Goal: Information Seeking & Learning: Learn about a topic

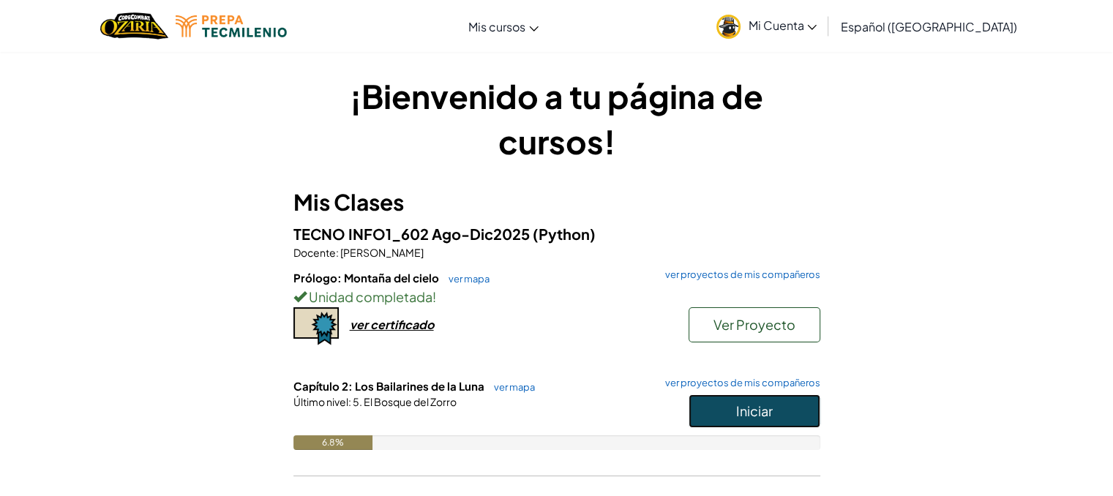
click at [708, 405] on button "Iniciar" at bounding box center [755, 412] width 132 height 34
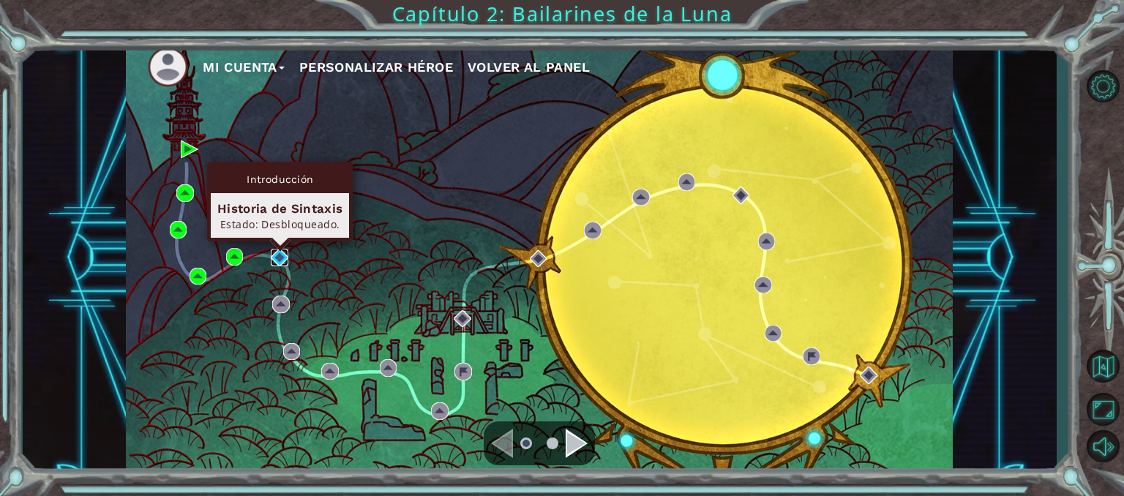
click at [274, 256] on img at bounding box center [280, 258] width 18 height 18
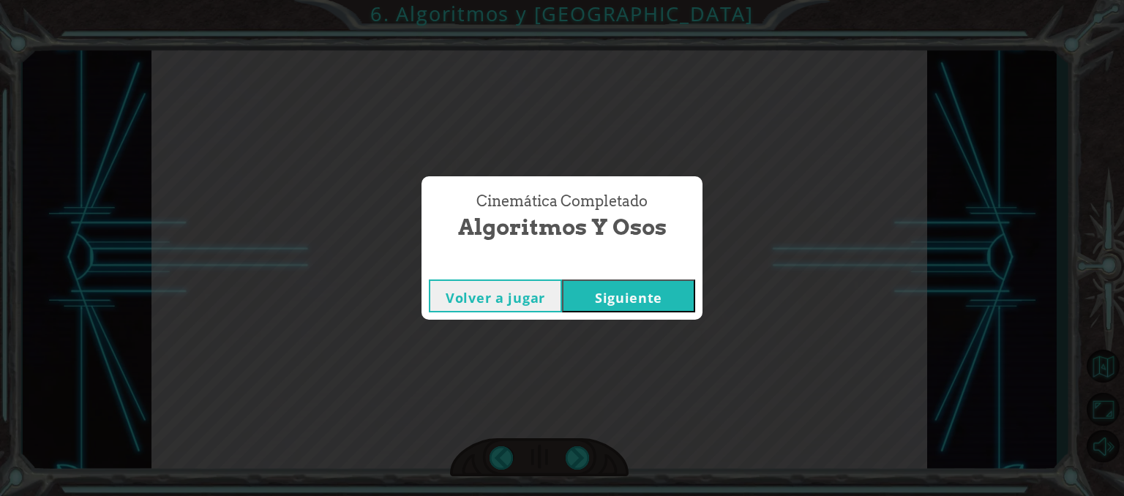
click at [660, 313] on div "Volver a jugar [GEOGRAPHIC_DATA]" at bounding box center [562, 296] width 281 height 48
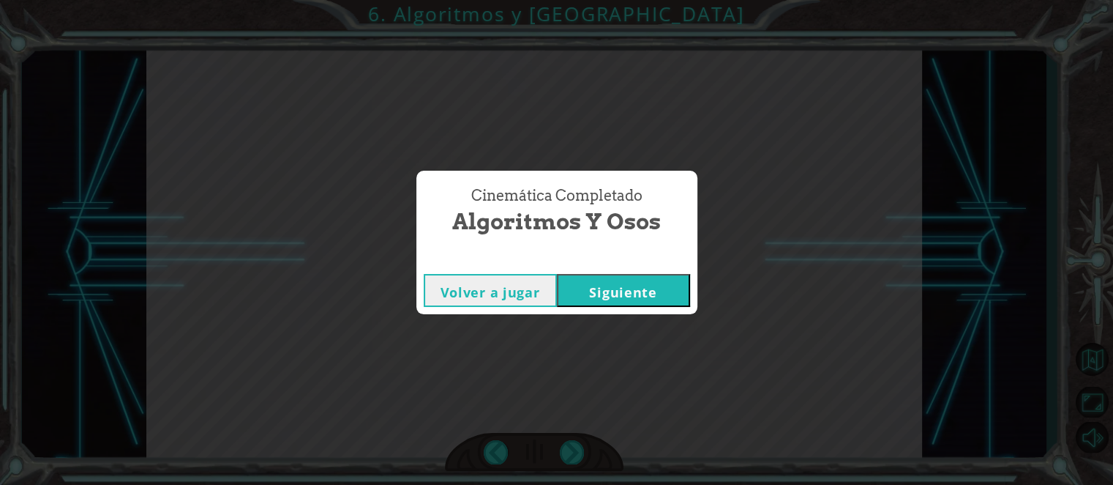
click at [649, 294] on button "Siguiente" at bounding box center [623, 290] width 133 height 33
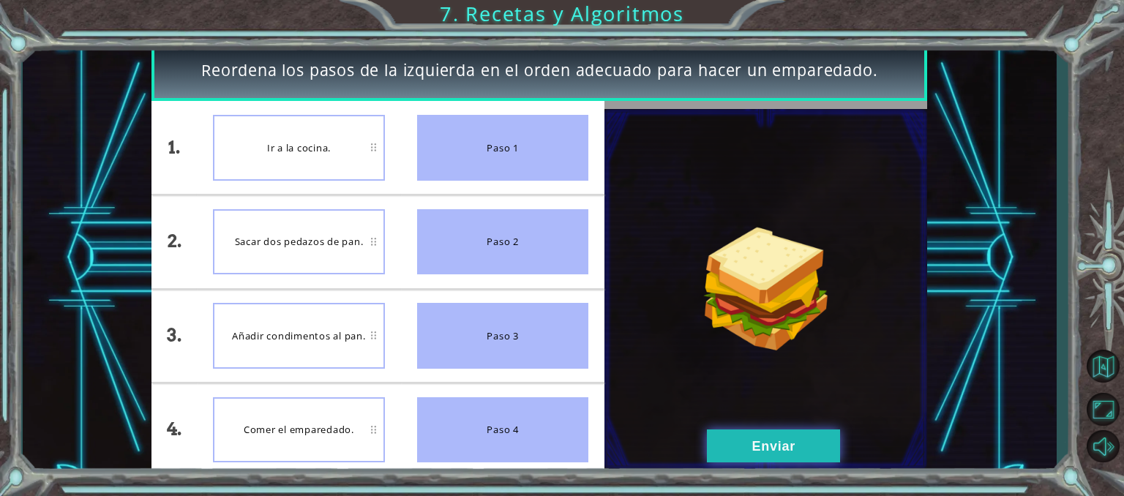
click at [736, 444] on button "Enviar" at bounding box center [773, 446] width 133 height 33
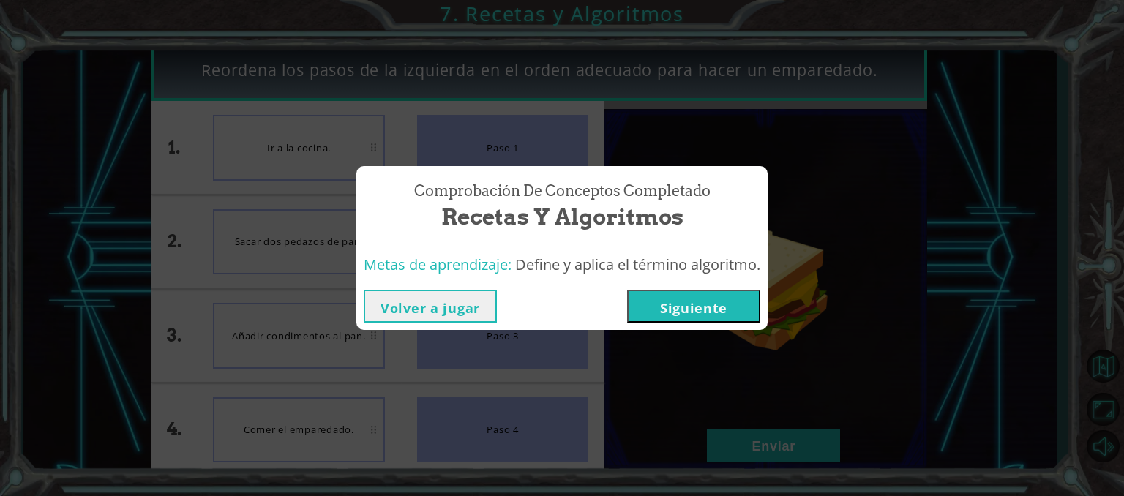
click at [668, 306] on button "Siguiente" at bounding box center [693, 306] width 133 height 33
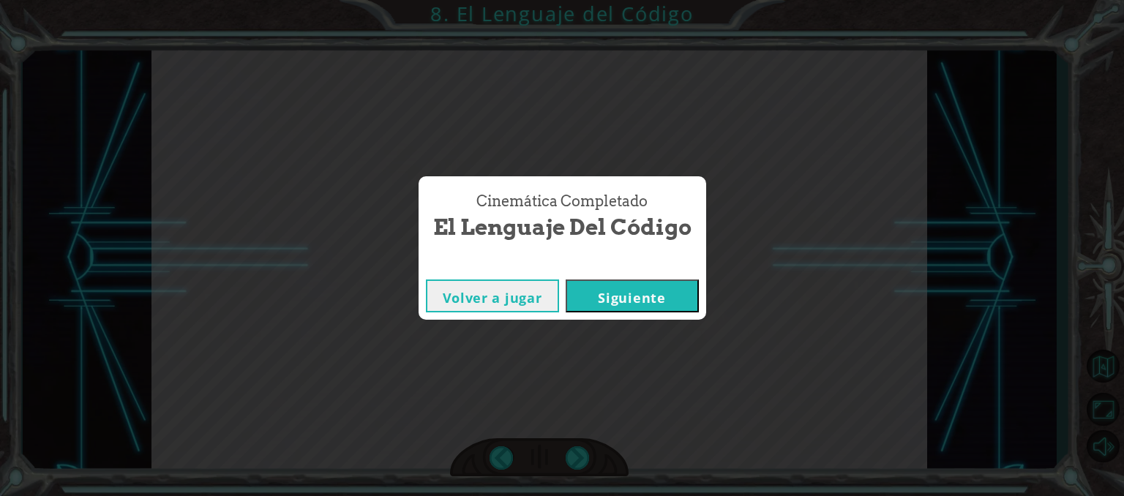
click at [668, 306] on button "Siguiente" at bounding box center [632, 296] width 133 height 33
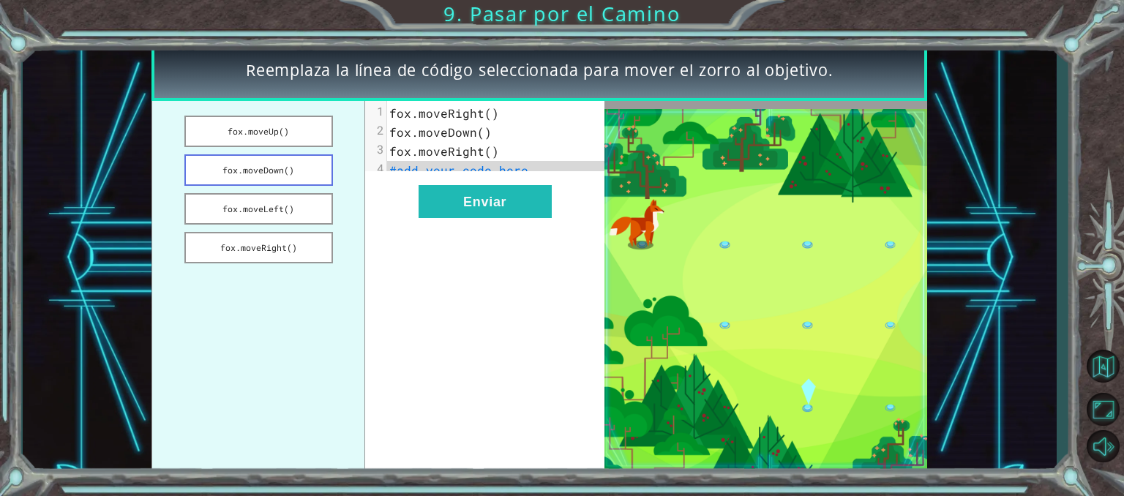
click at [298, 179] on button "fox.moveDown()" at bounding box center [258, 169] width 149 height 31
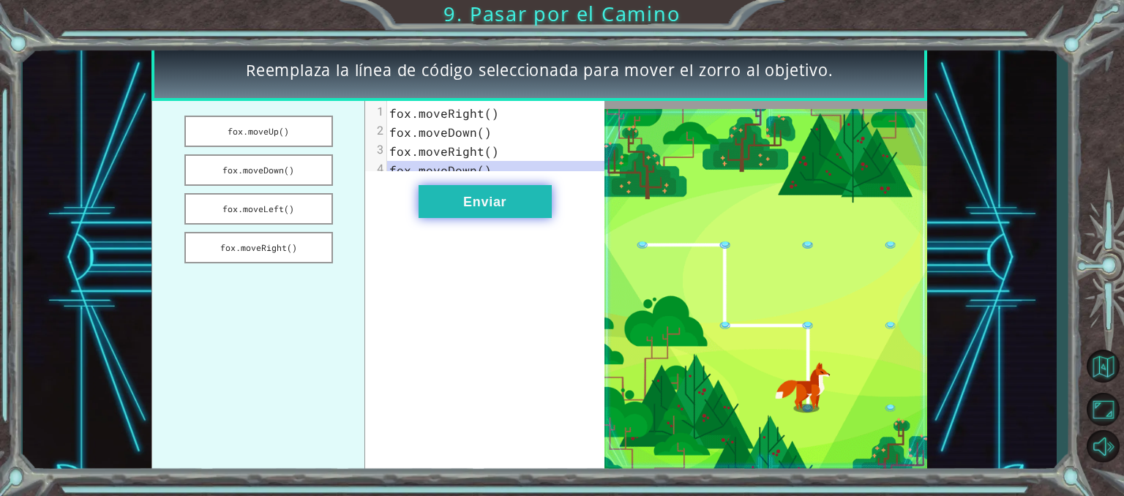
click at [463, 218] on button "Enviar" at bounding box center [485, 201] width 133 height 33
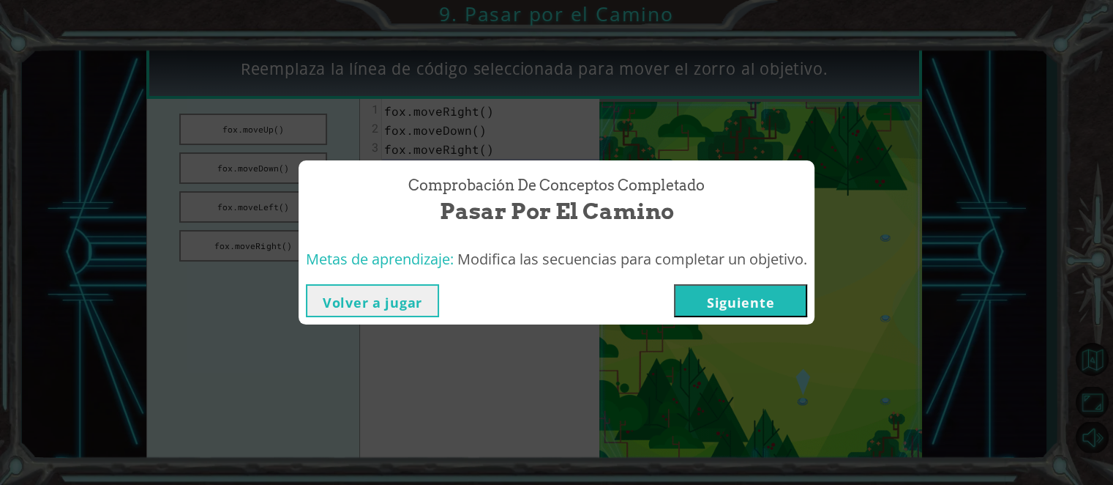
click at [788, 304] on button "Siguiente" at bounding box center [740, 300] width 133 height 33
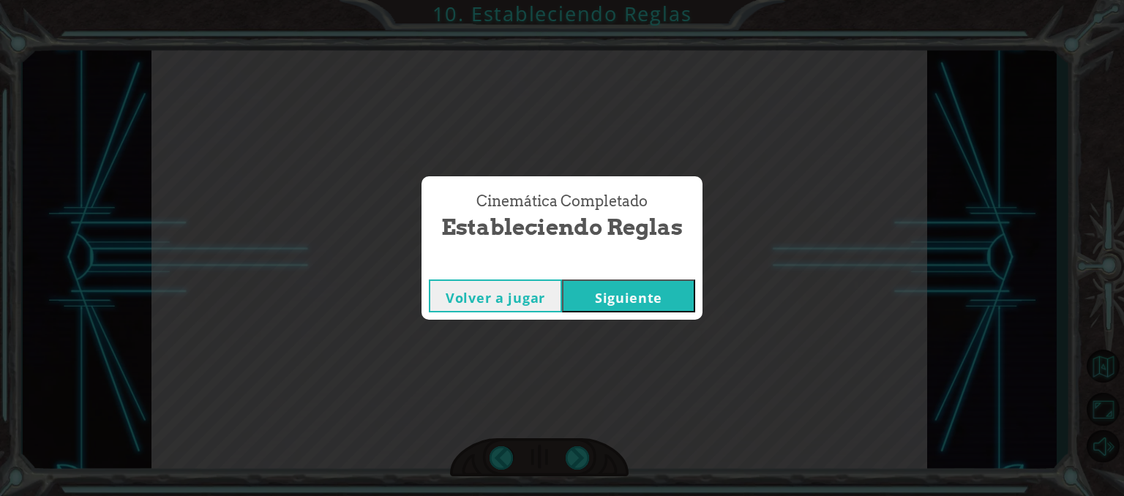
click at [607, 289] on button "Siguiente" at bounding box center [628, 296] width 133 height 33
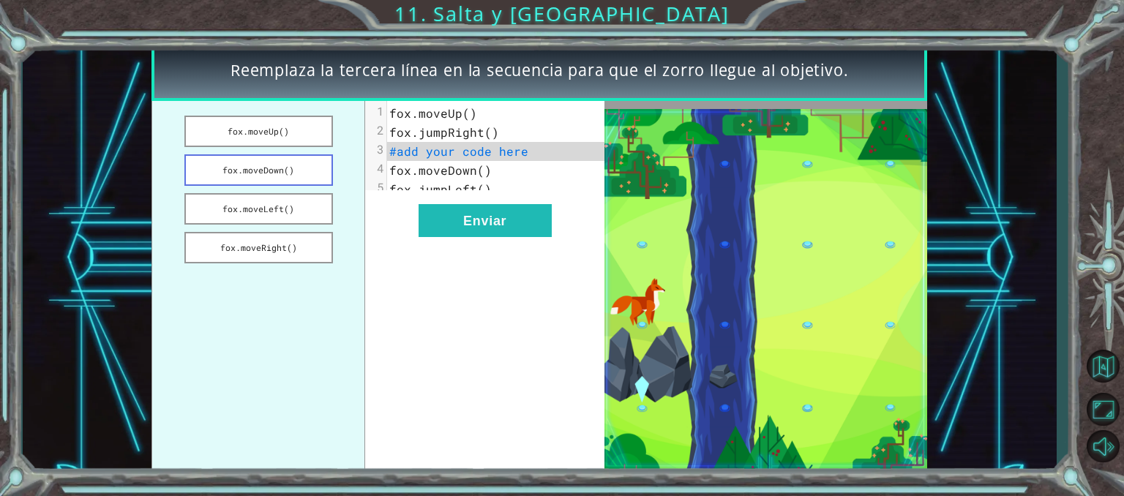
click at [305, 171] on button "fox.moveDown()" at bounding box center [258, 169] width 149 height 31
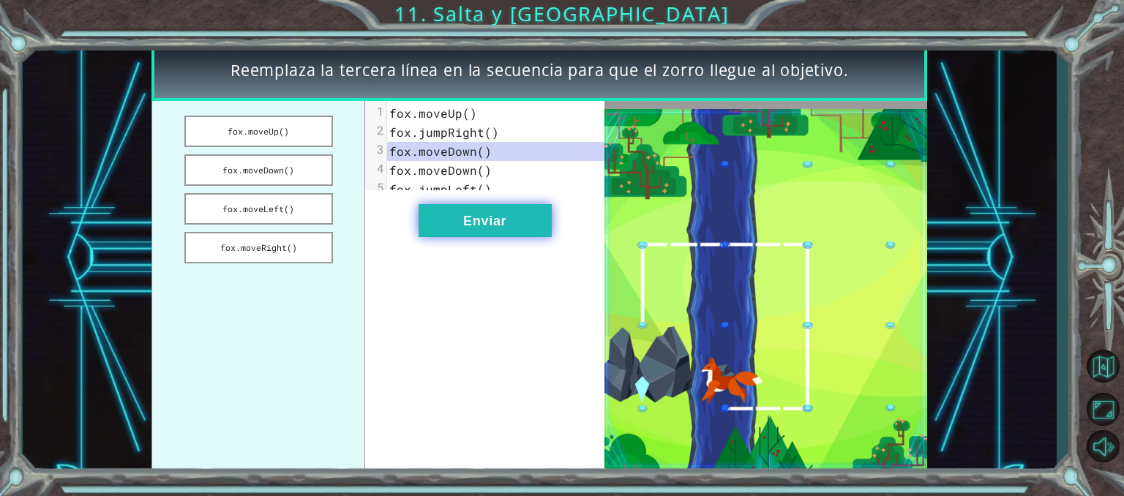
click at [523, 237] on button "Enviar" at bounding box center [485, 220] width 133 height 33
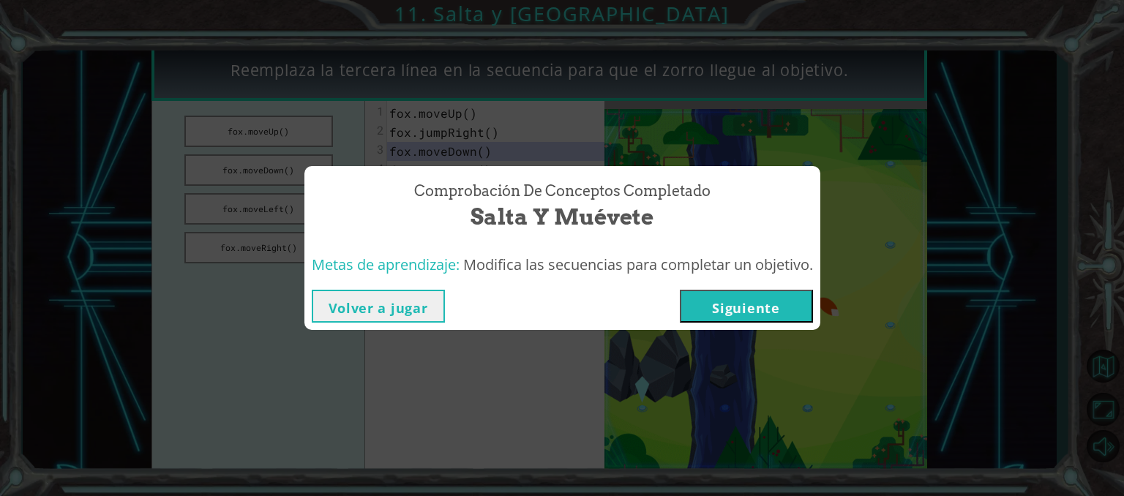
click at [737, 311] on button "Siguiente" at bounding box center [746, 306] width 133 height 33
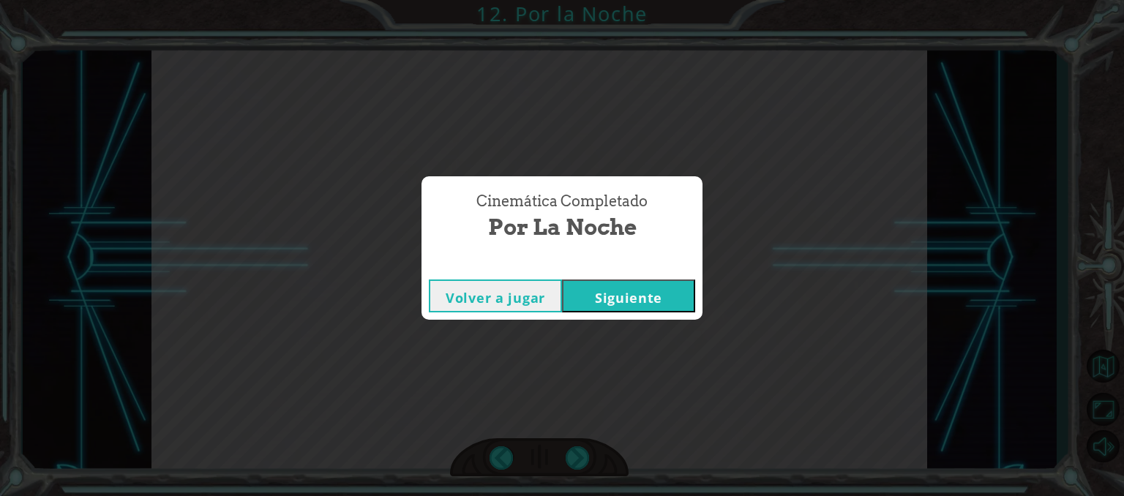
click at [643, 294] on button "Siguiente" at bounding box center [628, 296] width 133 height 33
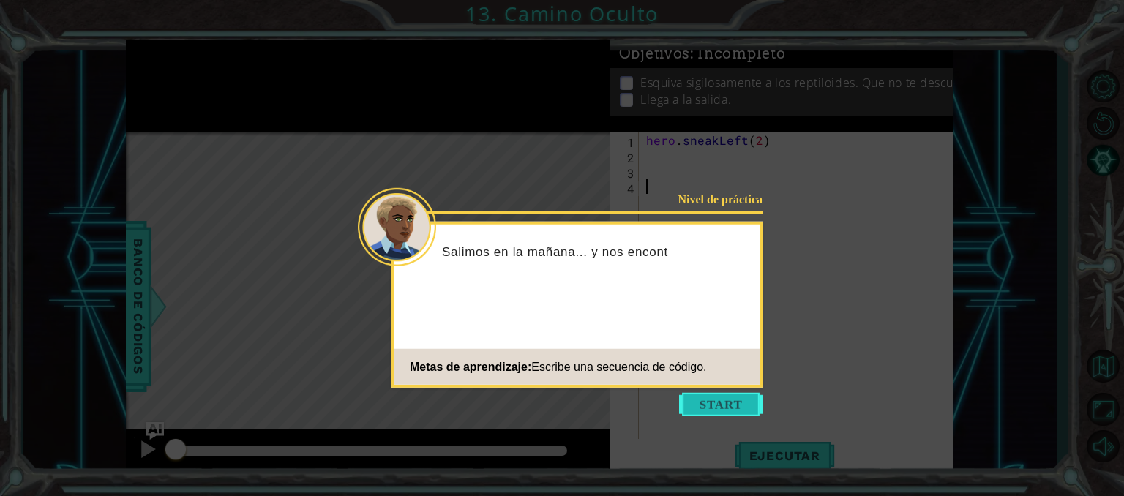
click at [752, 414] on button "Start" at bounding box center [720, 404] width 83 height 23
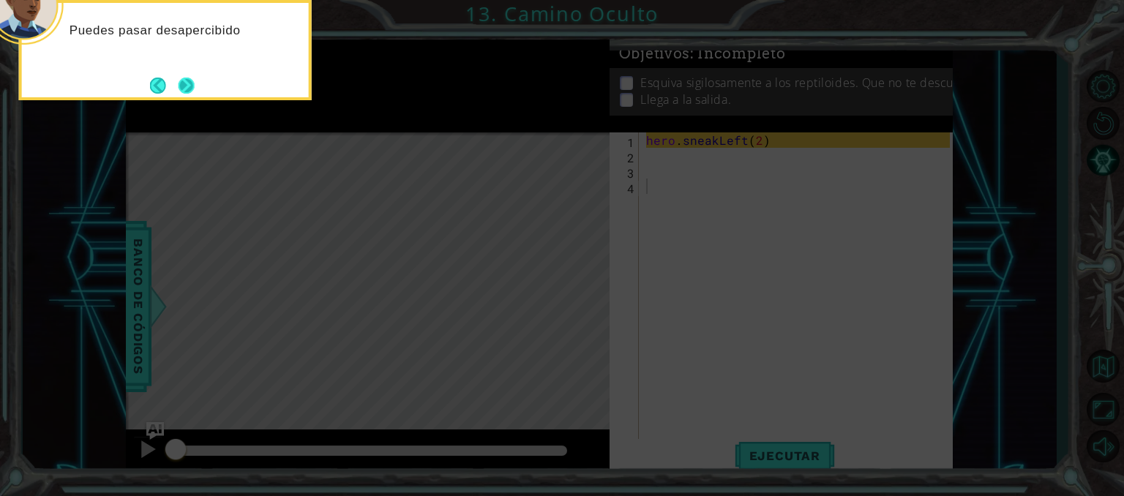
click at [187, 87] on button "Next" at bounding box center [187, 86] width 16 height 16
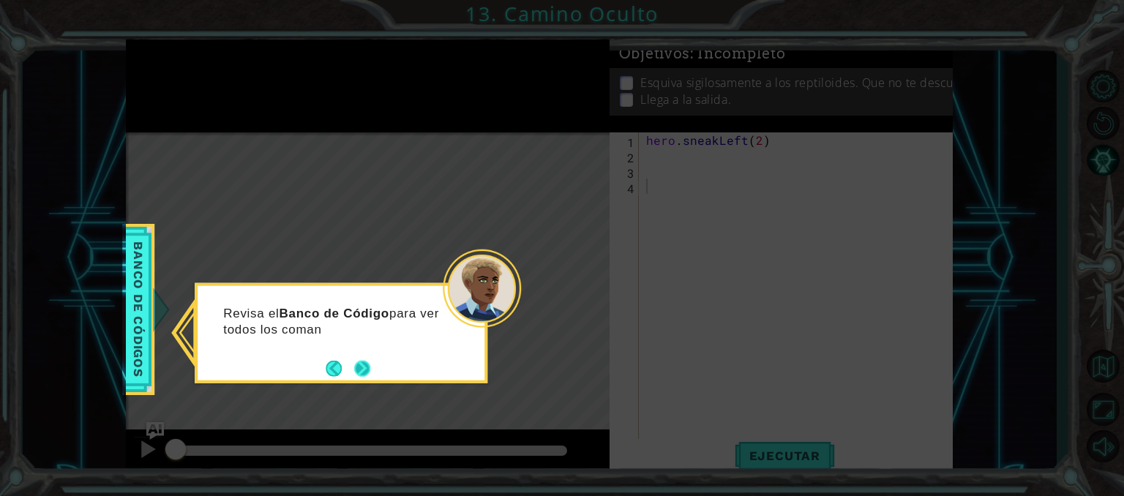
click at [359, 366] on button "Next" at bounding box center [362, 368] width 16 height 16
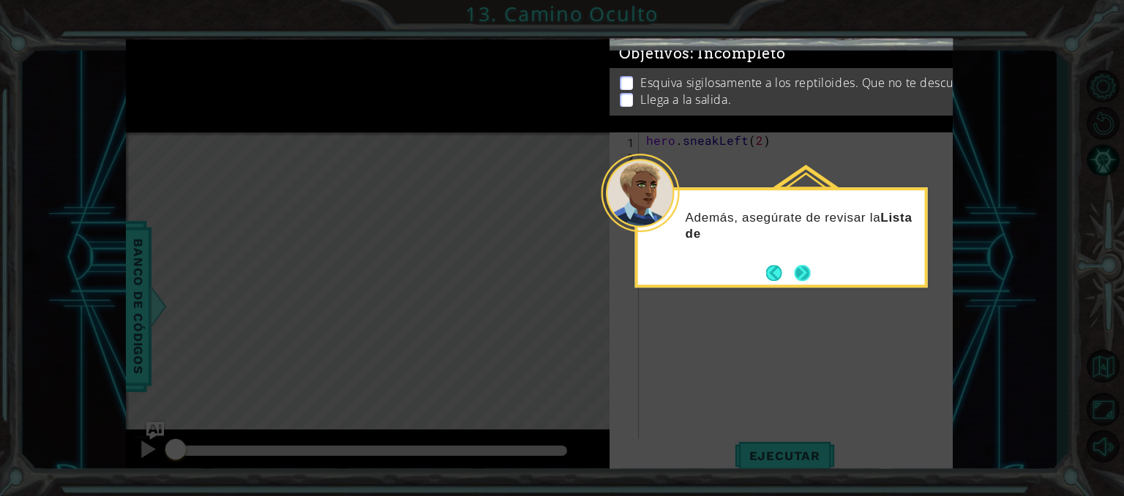
click at [804, 272] on button "Next" at bounding box center [803, 273] width 16 height 16
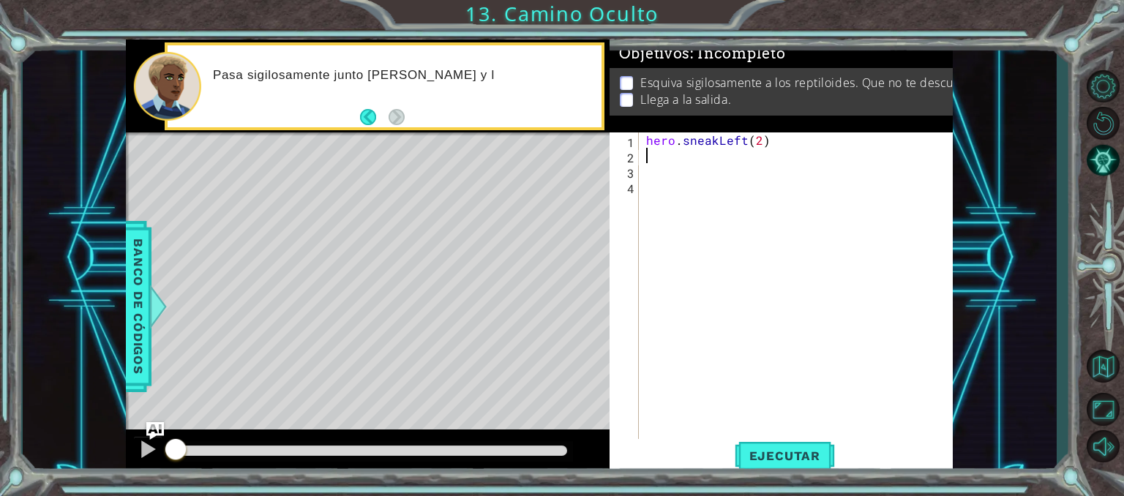
click at [655, 162] on div "hero . sneakLeft ( 2 )" at bounding box center [800, 301] width 314 height 338
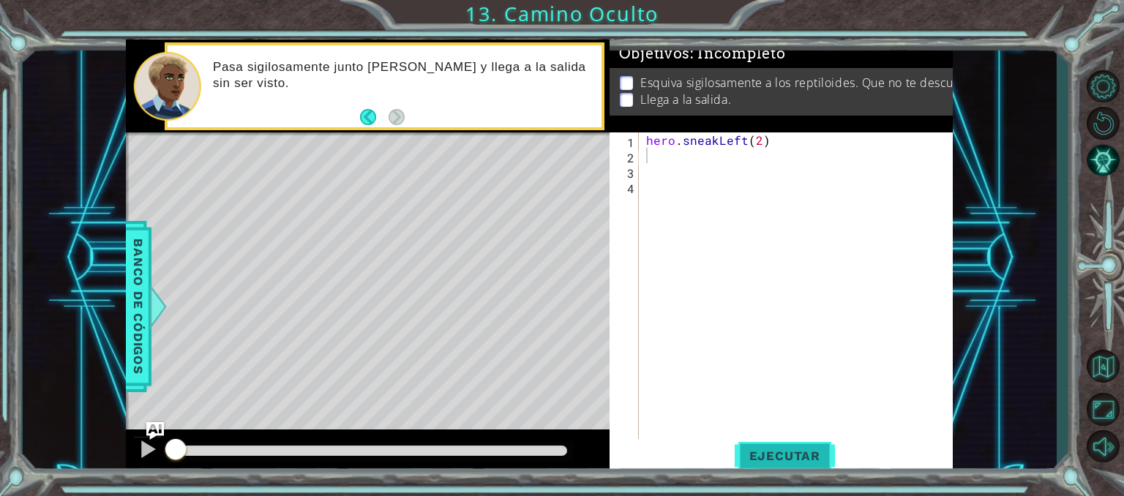
click at [788, 460] on span "Ejecutar" at bounding box center [785, 456] width 100 height 15
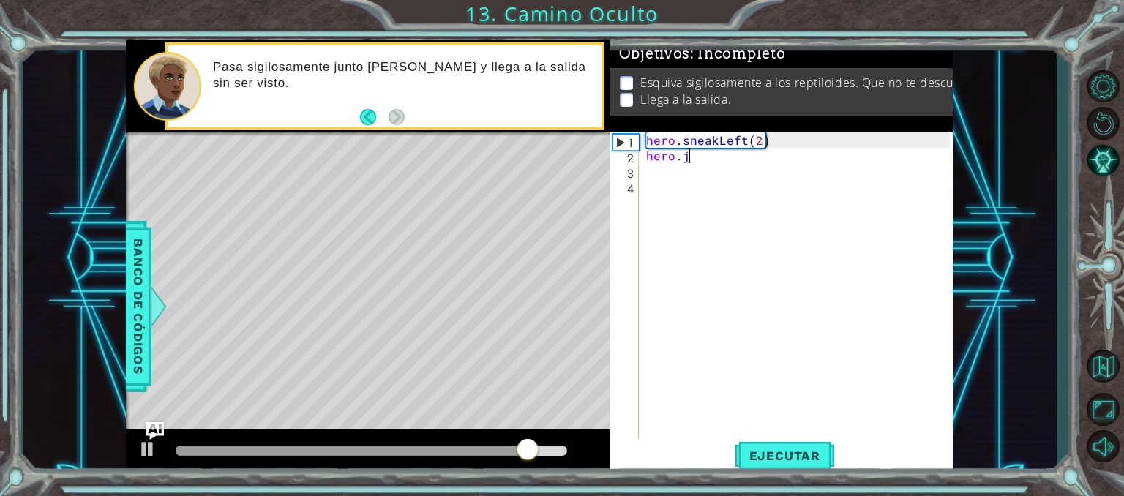
scroll to position [0, 1]
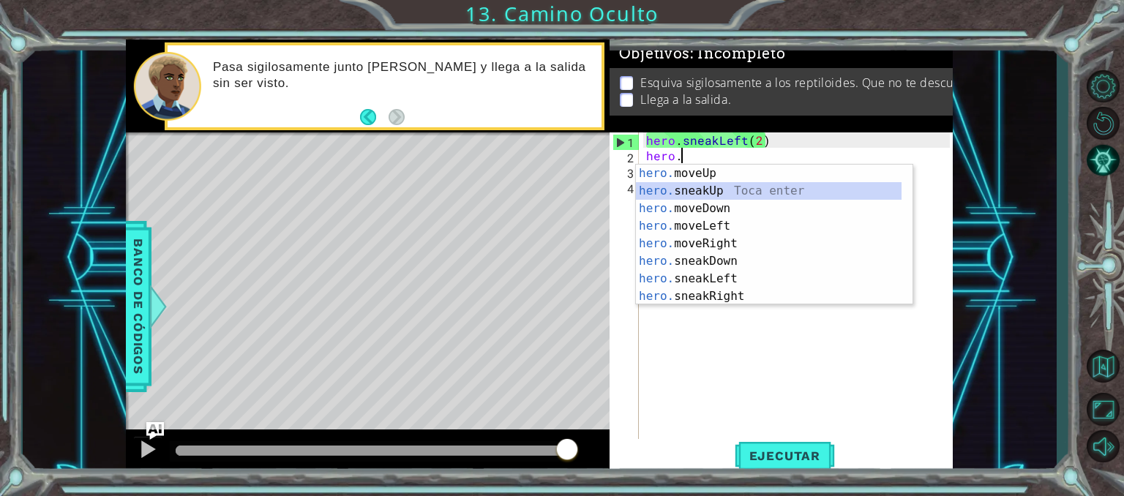
click at [717, 197] on div "hero. moveUp Toca enter hero. sneakUp Toca enter hero. moveDown Toca enter hero…" at bounding box center [769, 253] width 266 height 176
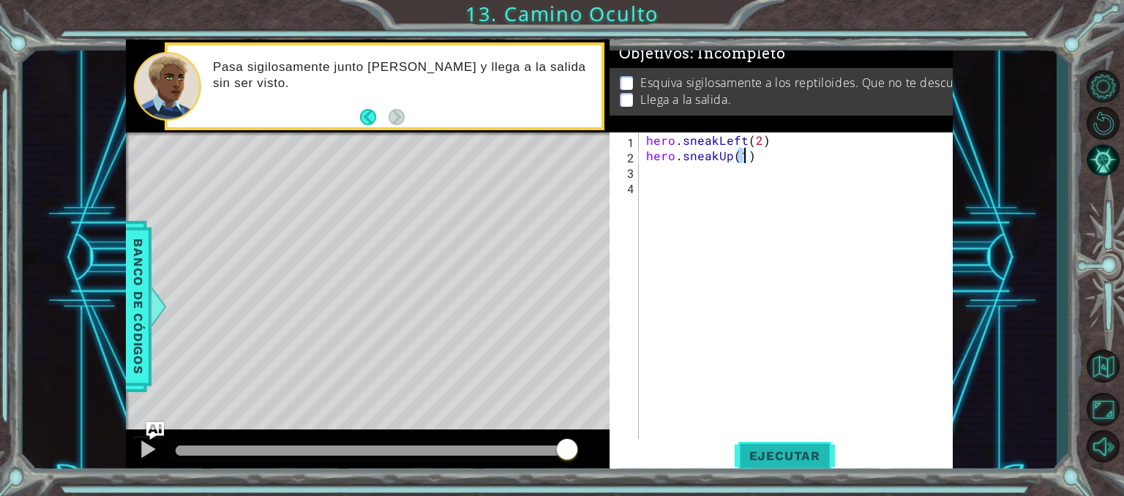
click at [796, 452] on span "Ejecutar" at bounding box center [785, 456] width 100 height 15
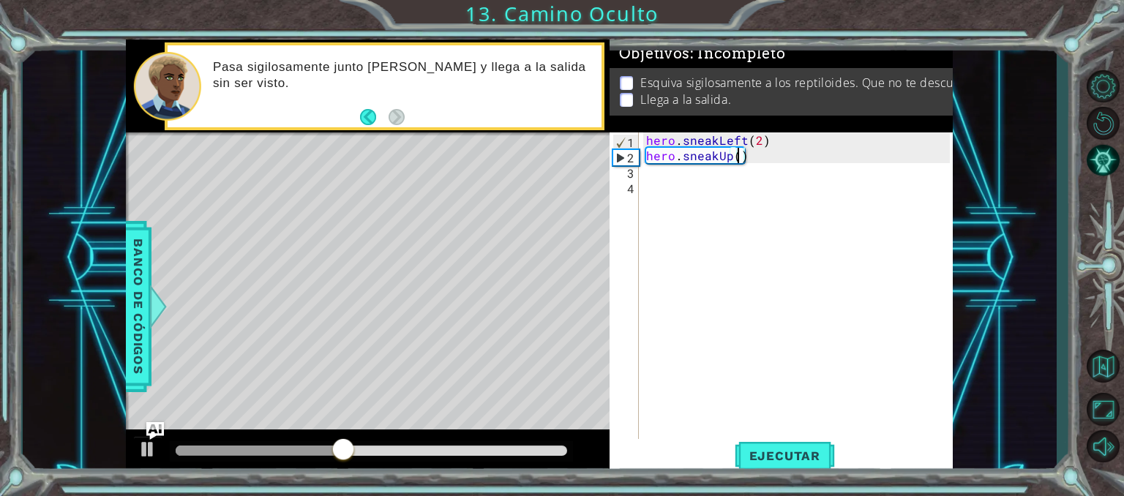
scroll to position [0, 6]
type textarea "hero.sneakUp(2)"
click at [796, 449] on span "Ejecutar" at bounding box center [785, 456] width 100 height 15
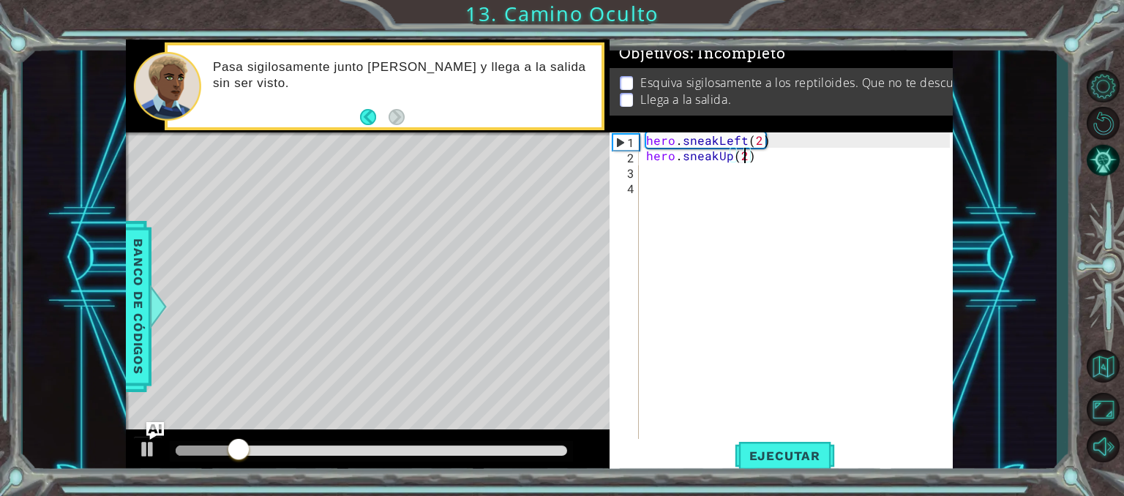
click at [651, 176] on div "hero . sneakLeft ( 2 ) hero . sneakUp ( 2 )" at bounding box center [800, 301] width 314 height 338
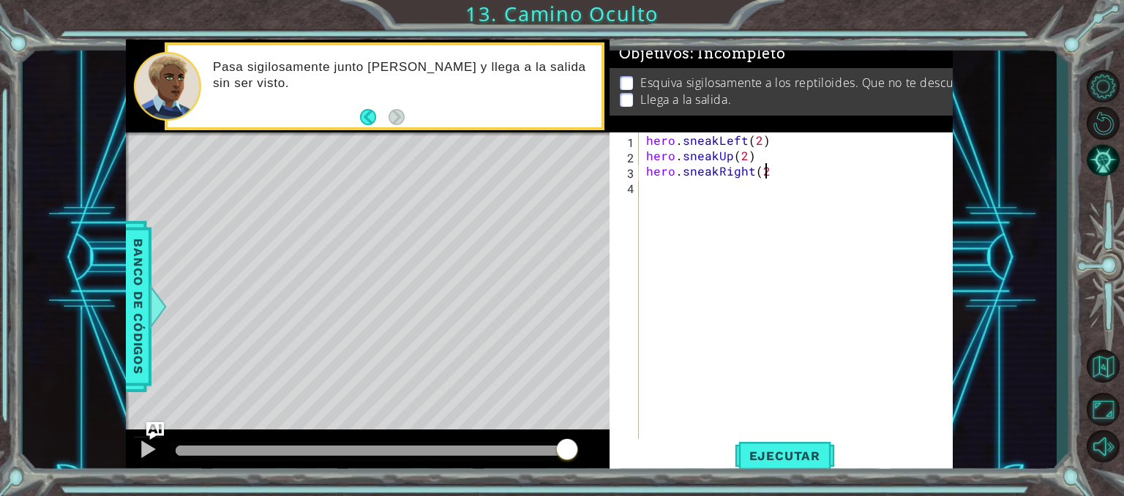
type textarea "hero.sneakRight(2)"
click at [772, 460] on span "Ejecutar" at bounding box center [785, 456] width 100 height 15
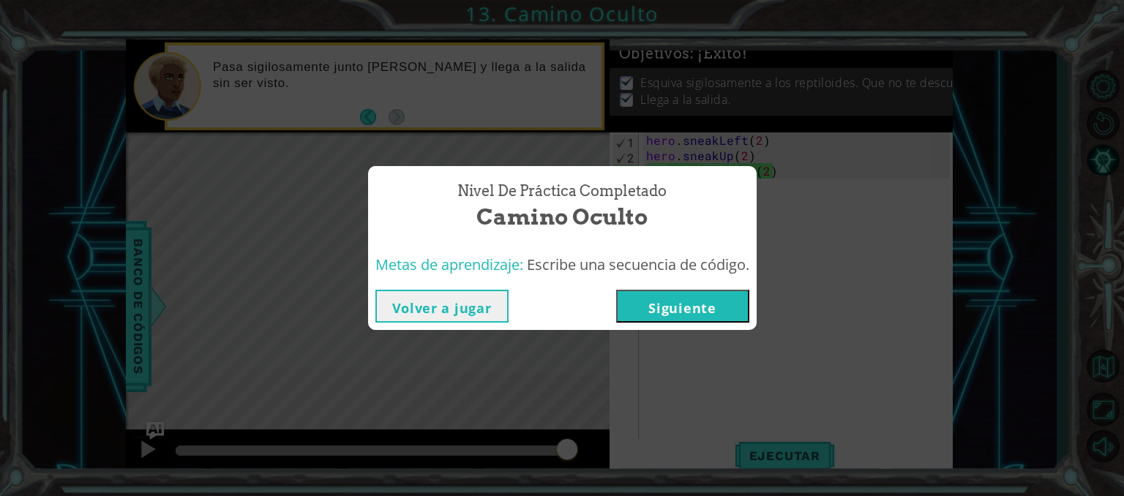
click at [717, 311] on button "Siguiente" at bounding box center [682, 306] width 133 height 33
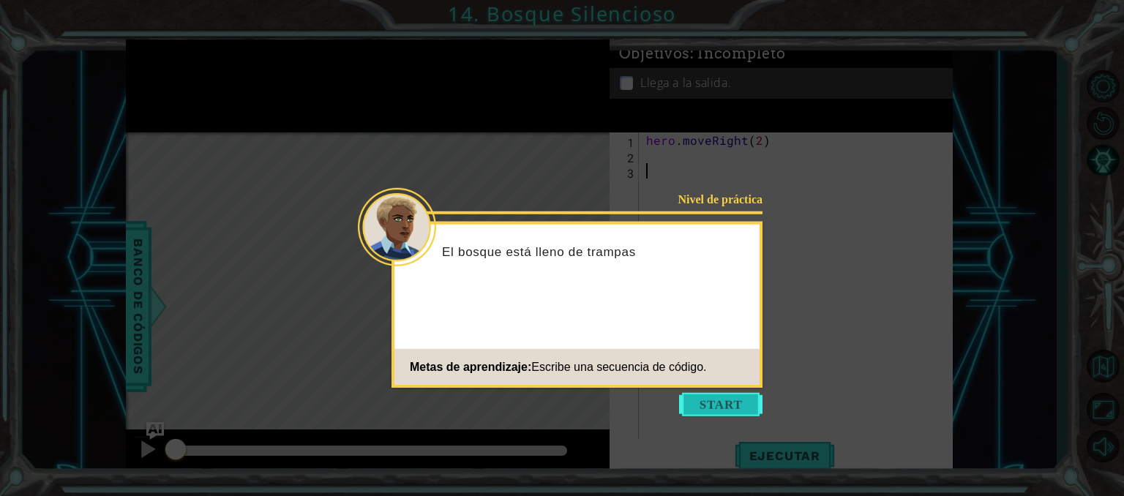
click at [737, 401] on button "Start" at bounding box center [720, 404] width 83 height 23
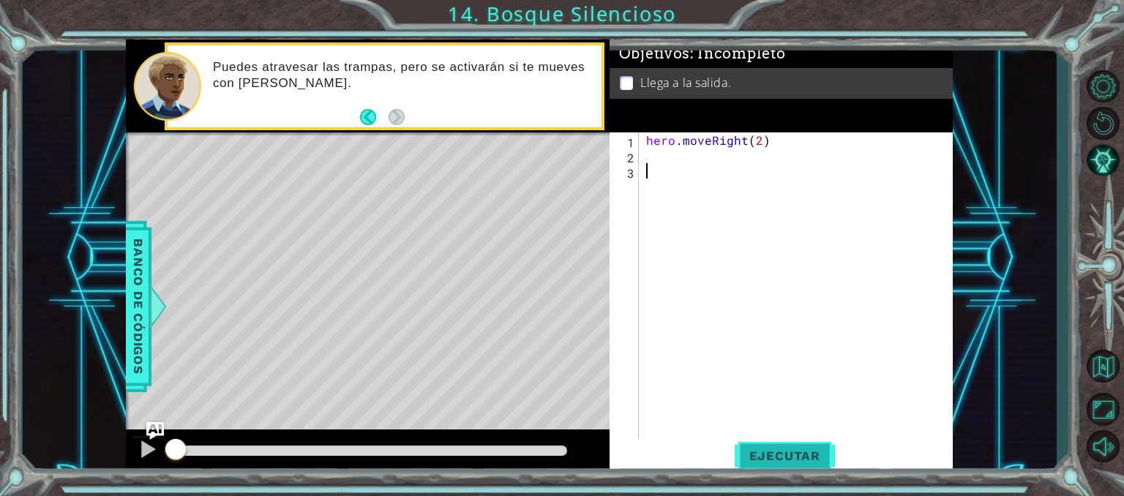
click at [766, 451] on span "Ejecutar" at bounding box center [785, 456] width 100 height 15
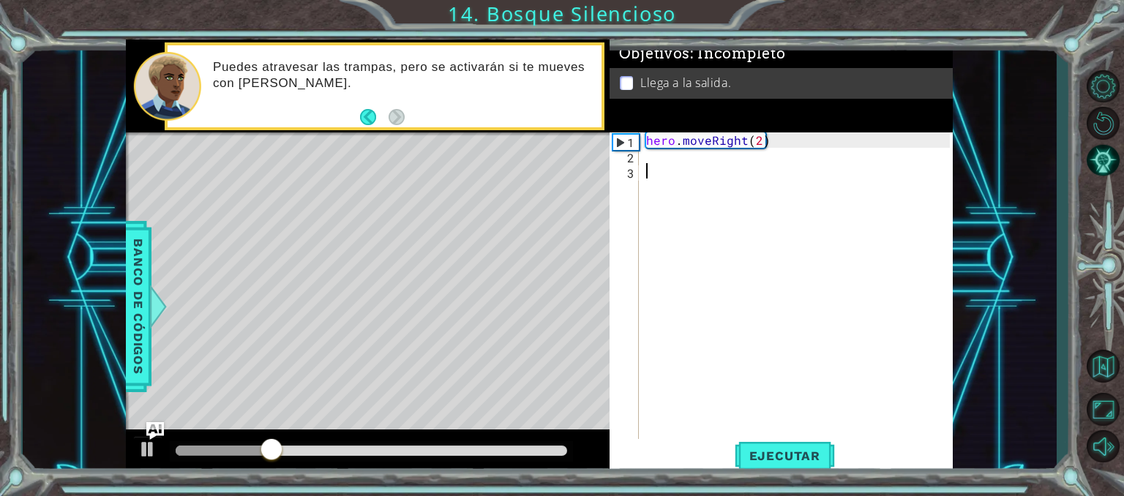
click at [657, 161] on div "hero . moveRight ( 2 )" at bounding box center [800, 301] width 314 height 338
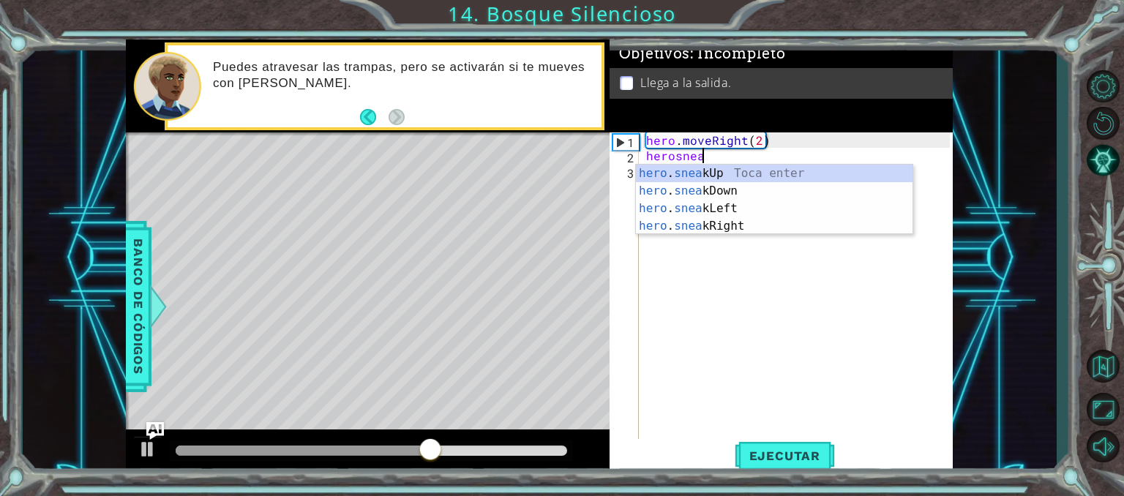
scroll to position [0, 3]
click at [730, 188] on div "hero . sneak Up Toca enter hero . sneak Down Toca enter hero . sneak Left Toca …" at bounding box center [774, 217] width 277 height 105
type textarea "hero.sneakDown(1)"
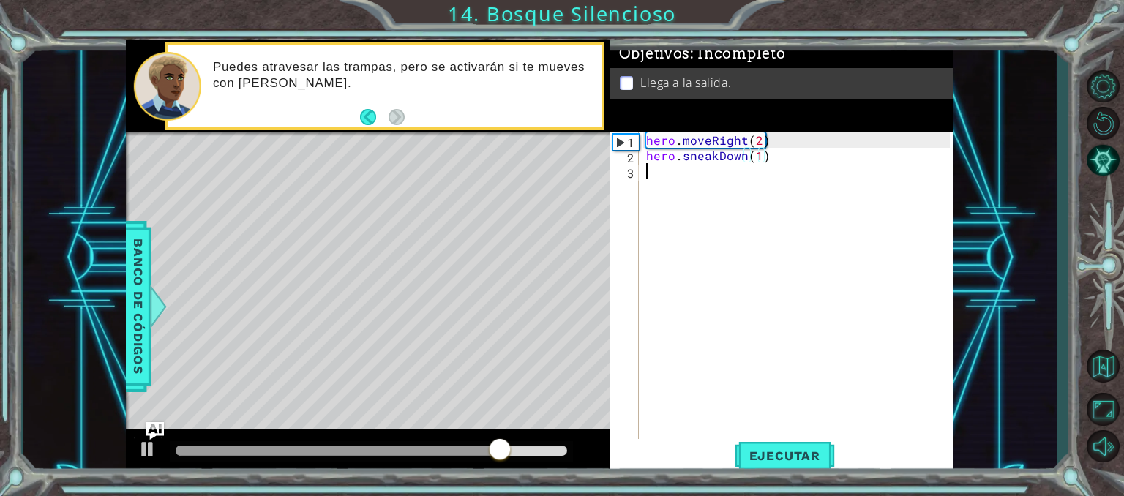
click at [707, 171] on div "hero . moveRight ( 2 ) hero . sneakDown ( 1 )" at bounding box center [800, 301] width 314 height 338
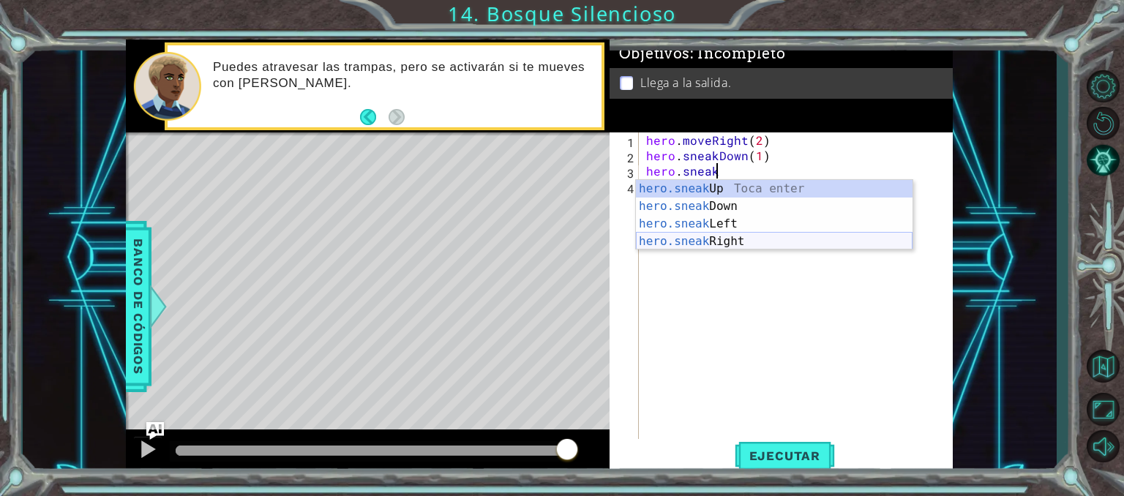
click at [725, 239] on div "hero.sneak Up Toca enter hero.sneak Down Toca enter hero.sneak Left Toca enter …" at bounding box center [774, 232] width 277 height 105
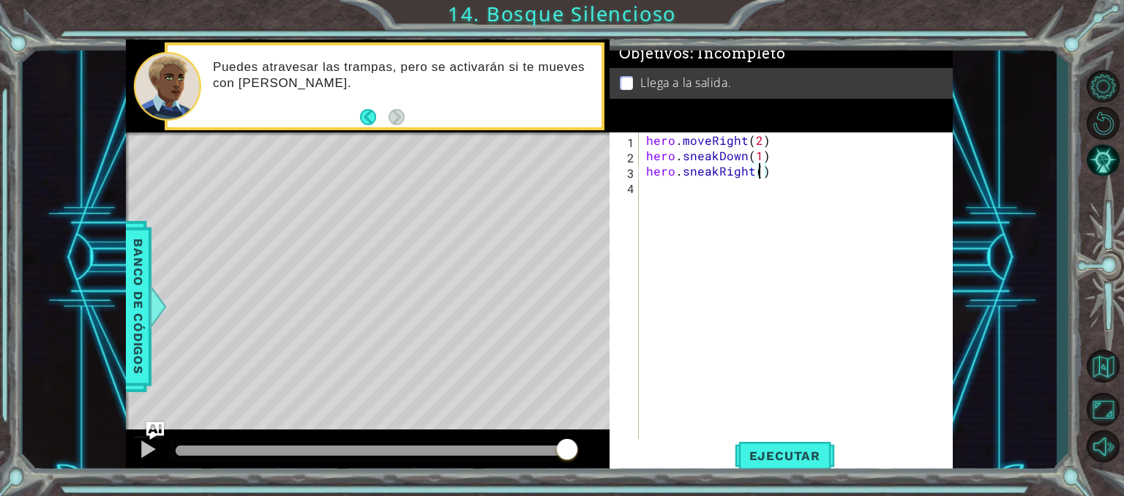
type textarea "hero.sneakRight(2)"
click at [695, 187] on div "hero . moveRight ( 2 ) hero . sneakDown ( 1 ) hero . sneakRight ( 2 )" at bounding box center [800, 301] width 314 height 338
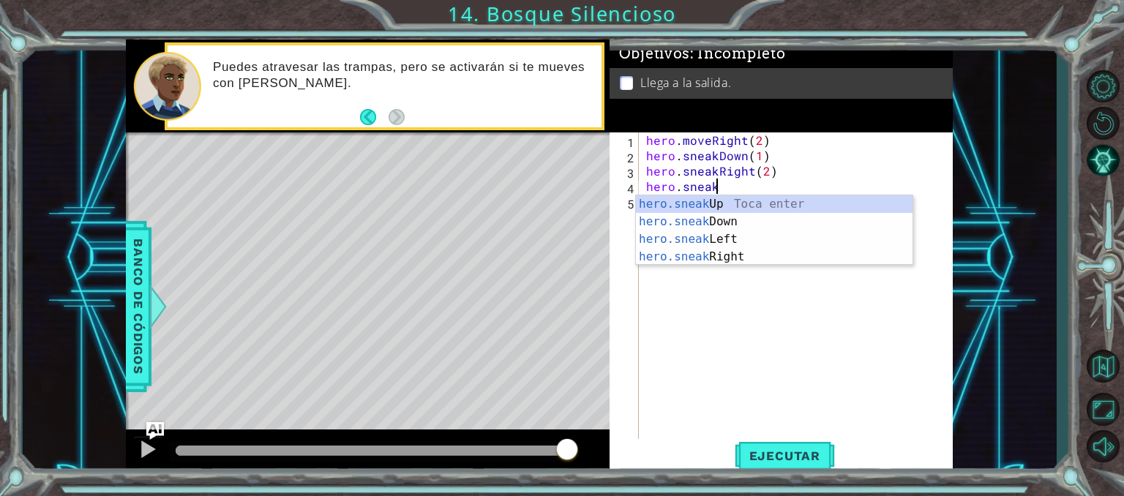
scroll to position [0, 3]
click at [761, 201] on div "hero.sneak Up Toca enter hero.sneak Down Toca enter hero.sneak Left Toca enter …" at bounding box center [774, 247] width 277 height 105
type textarea "hero.sneakUp(1)"
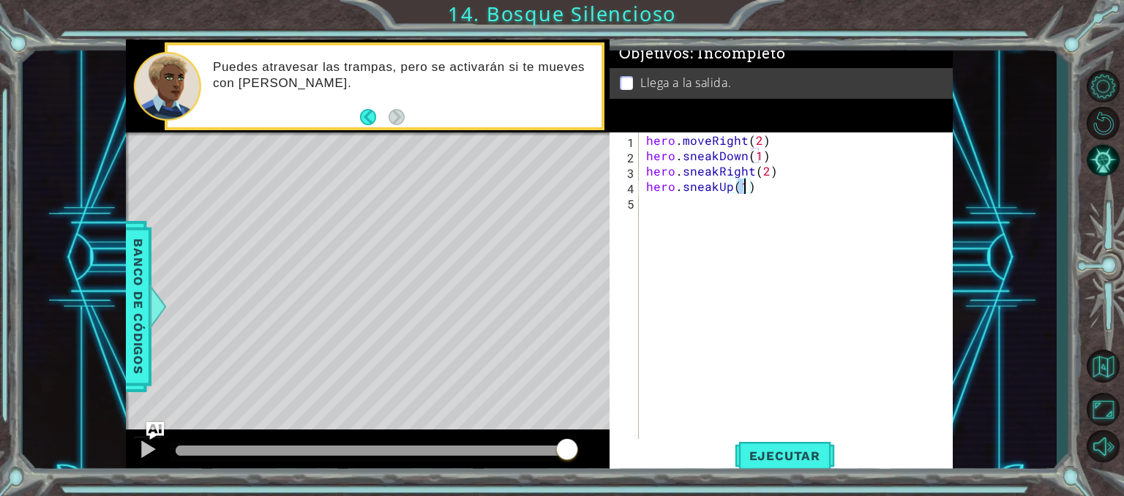
click at [715, 210] on div "hero . moveRight ( 2 ) hero . sneakDown ( 1 ) hero . sneakRight ( 2 ) hero . sn…" at bounding box center [800, 301] width 314 height 338
type textarea "hero.moveRigth()"
click at [821, 446] on button "Ejecutar" at bounding box center [785, 456] width 100 height 34
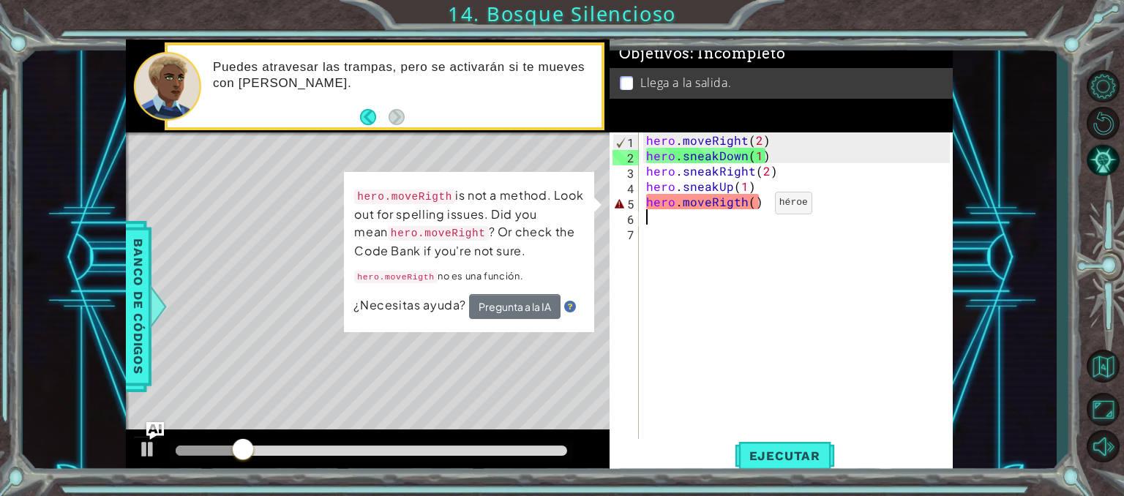
click at [750, 206] on div "hero . moveRight ( 2 ) hero . sneakDown ( 1 ) hero . sneakRight ( 2 ) hero . sn…" at bounding box center [800, 301] width 314 height 338
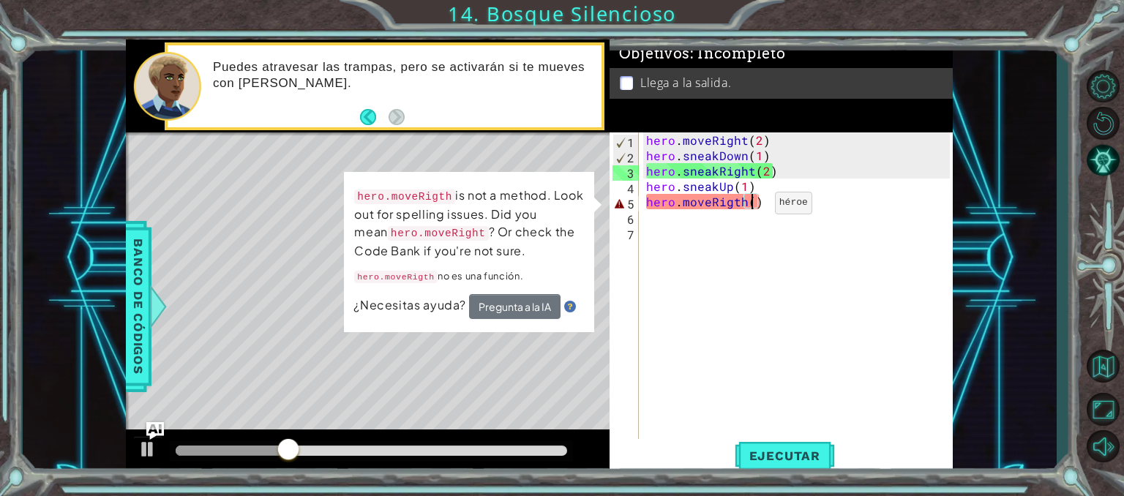
scroll to position [0, 6]
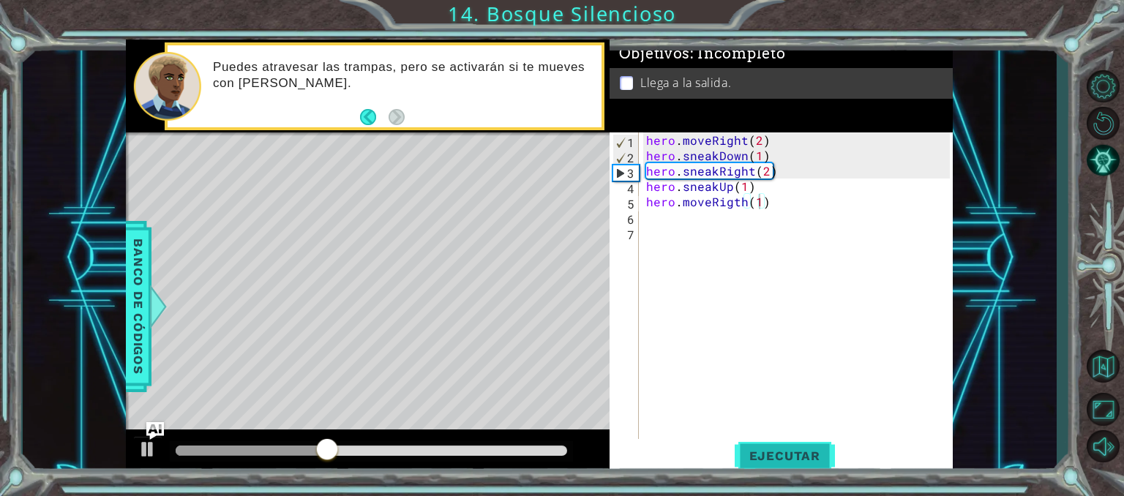
click at [804, 455] on span "Ejecutar" at bounding box center [785, 456] width 100 height 15
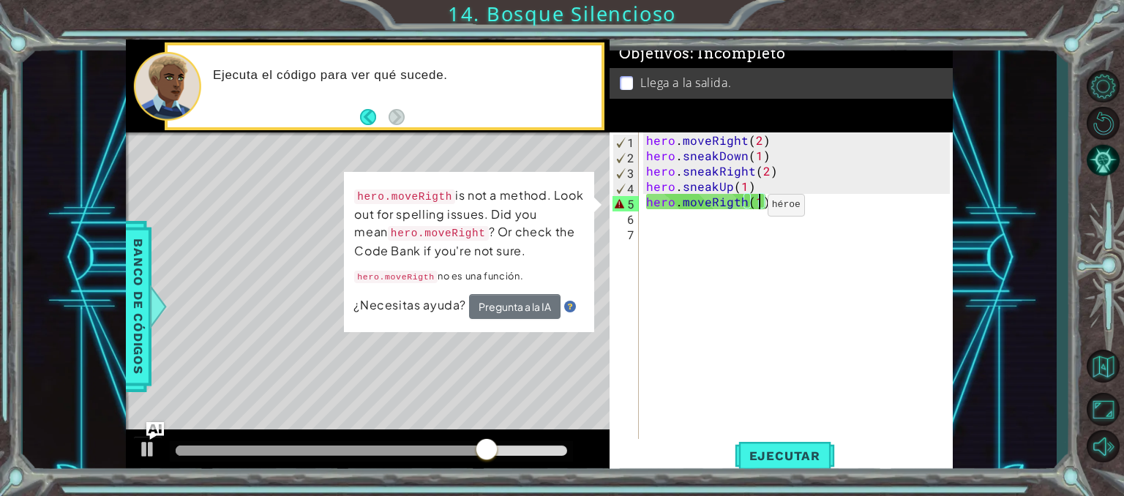
click at [742, 209] on div "hero . moveRight ( 2 ) hero . sneakDown ( 1 ) hero . sneakRight ( 2 ) hero . sn…" at bounding box center [800, 301] width 314 height 338
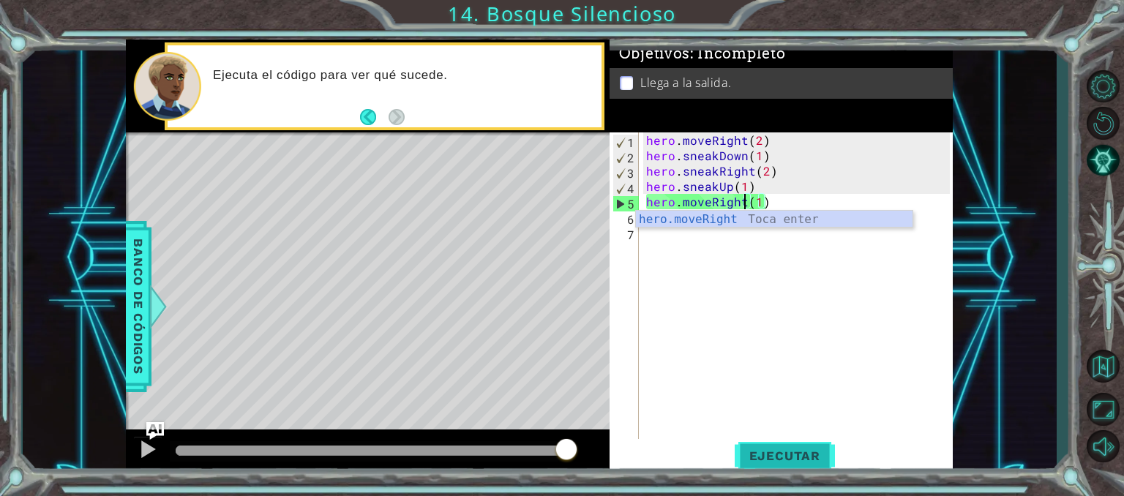
type textarea "hero.moveRight(1)"
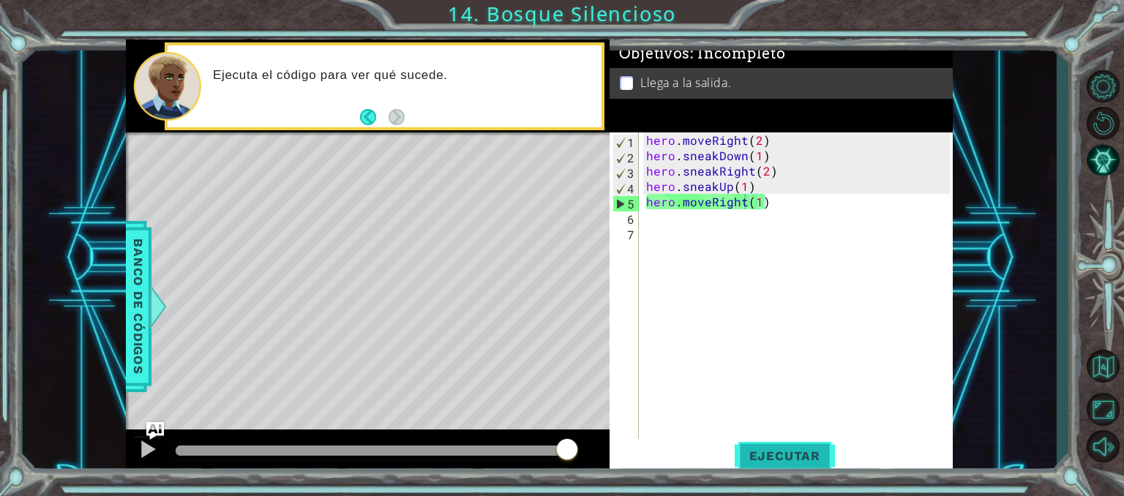
click at [802, 452] on span "Ejecutar" at bounding box center [785, 456] width 100 height 15
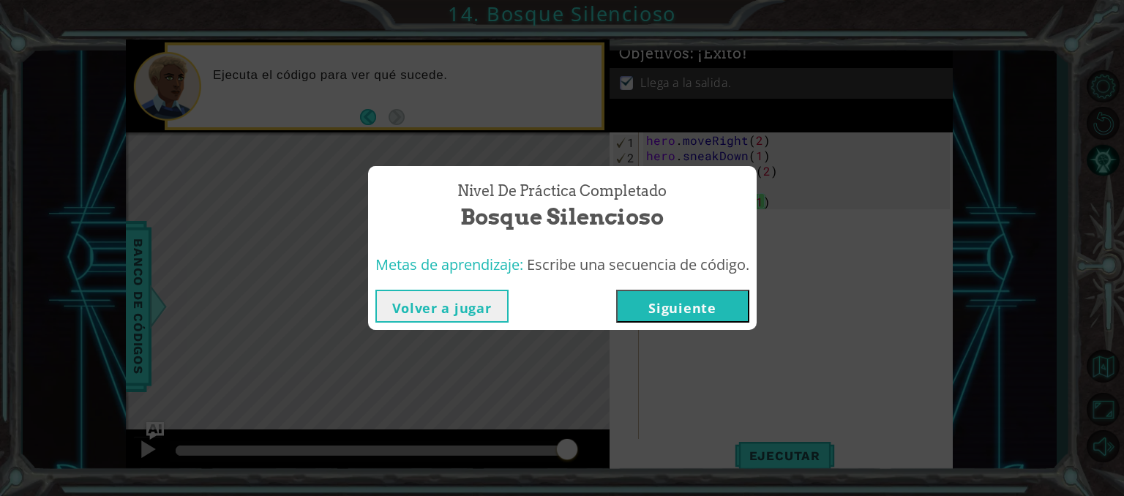
click at [699, 310] on button "Siguiente" at bounding box center [682, 306] width 133 height 33
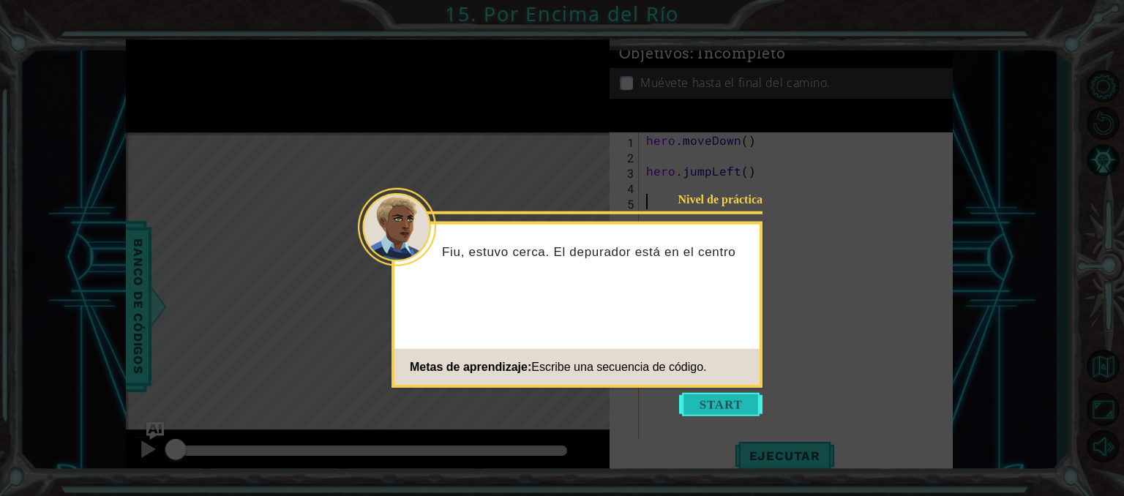
click at [749, 409] on button "Start" at bounding box center [720, 404] width 83 height 23
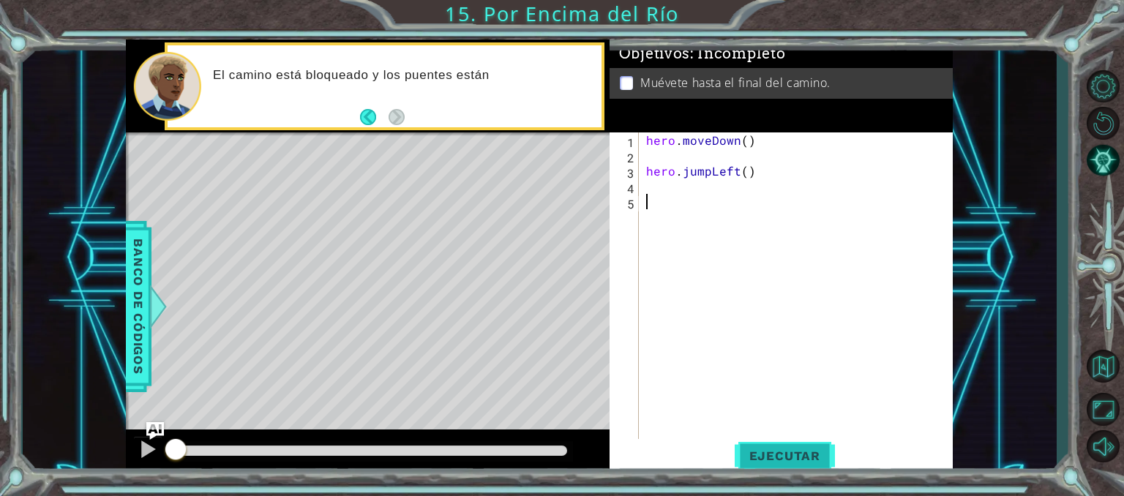
click at [803, 466] on button "Ejecutar" at bounding box center [785, 456] width 100 height 34
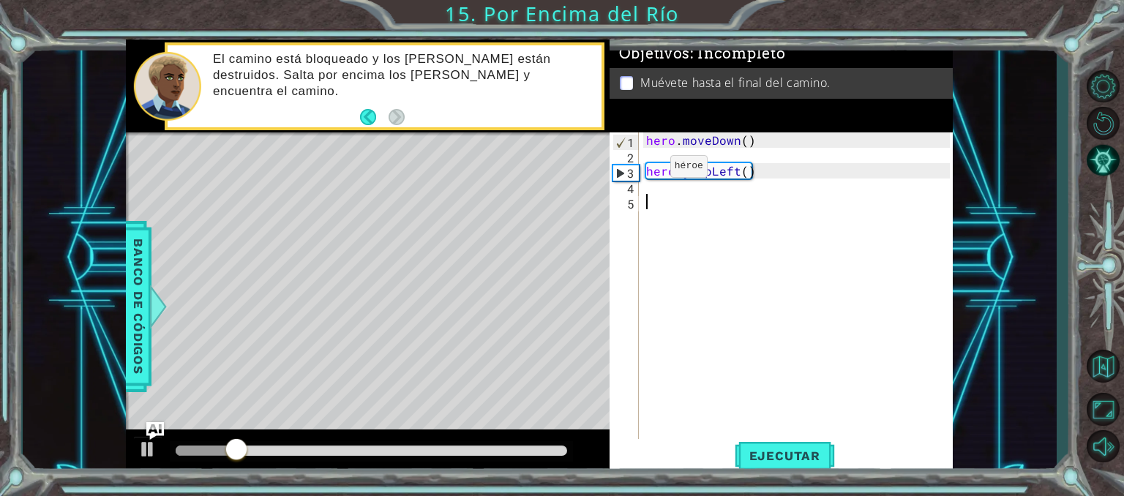
click at [645, 170] on div "hero . moveDown ( ) hero . jumpLeft ( )" at bounding box center [800, 301] width 314 height 338
type textarea "hero.jumpLeft()"
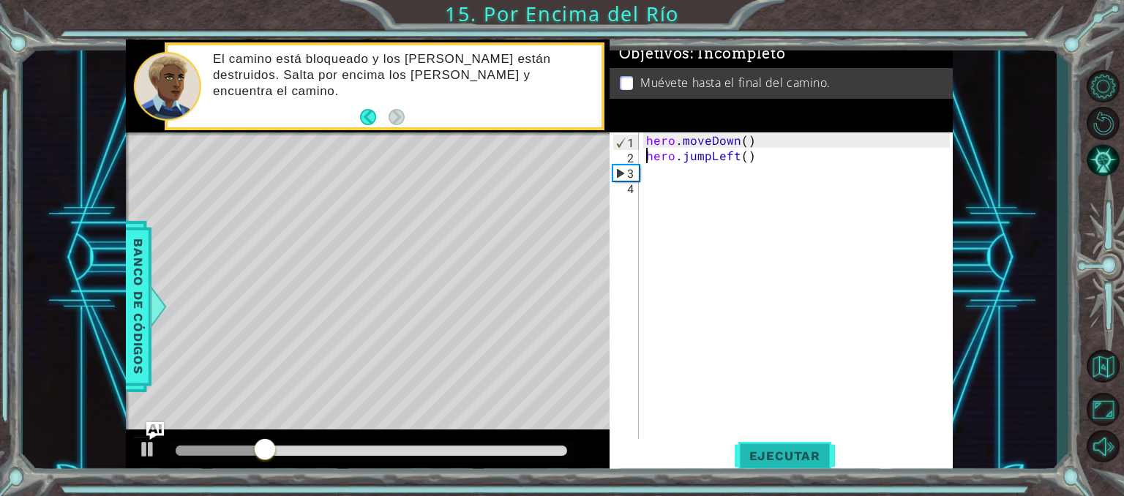
click at [821, 457] on span "Ejecutar" at bounding box center [785, 456] width 100 height 15
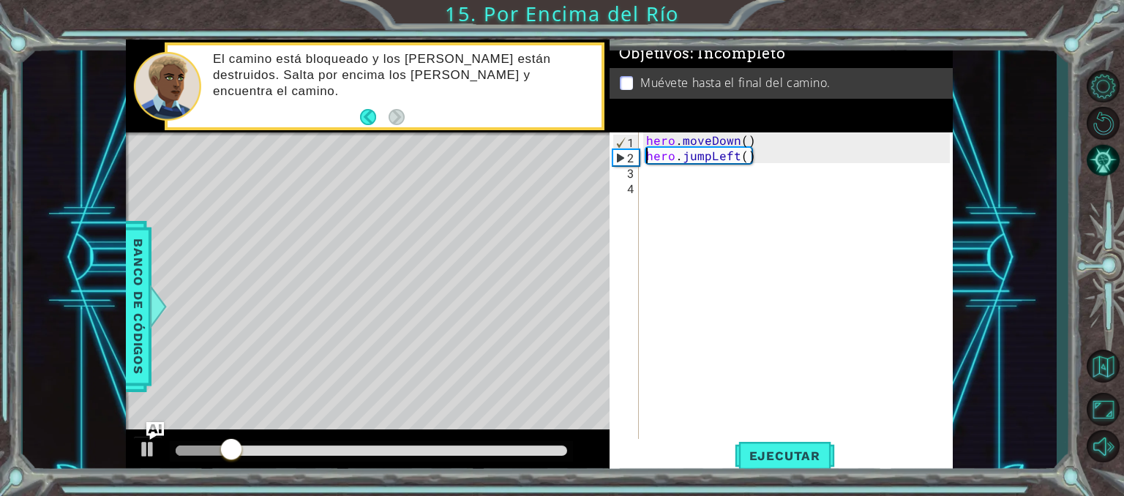
click at [721, 173] on div "hero . moveDown ( ) hero . jumpLeft ( )" at bounding box center [800, 301] width 314 height 338
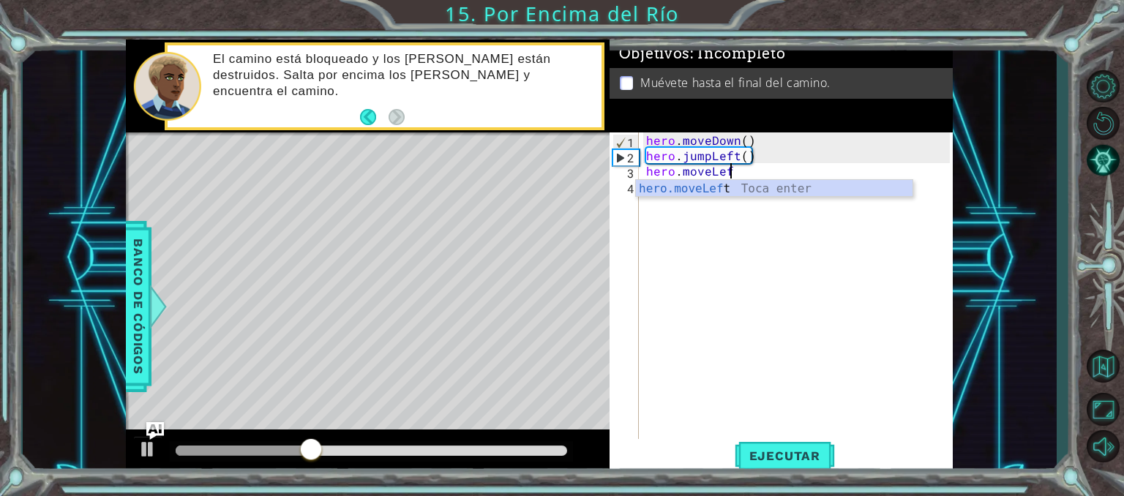
scroll to position [0, 4]
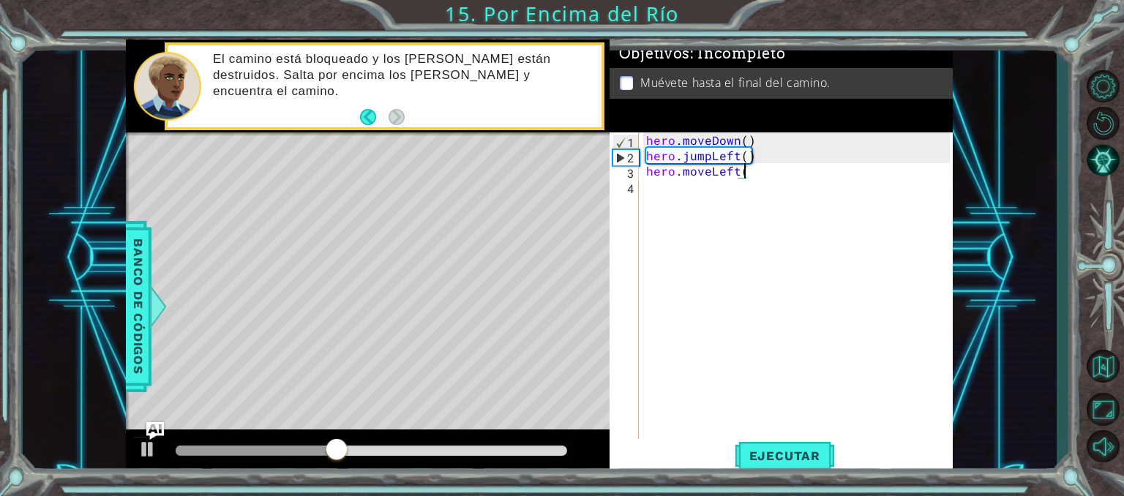
type textarea "hero.moveLeft()"
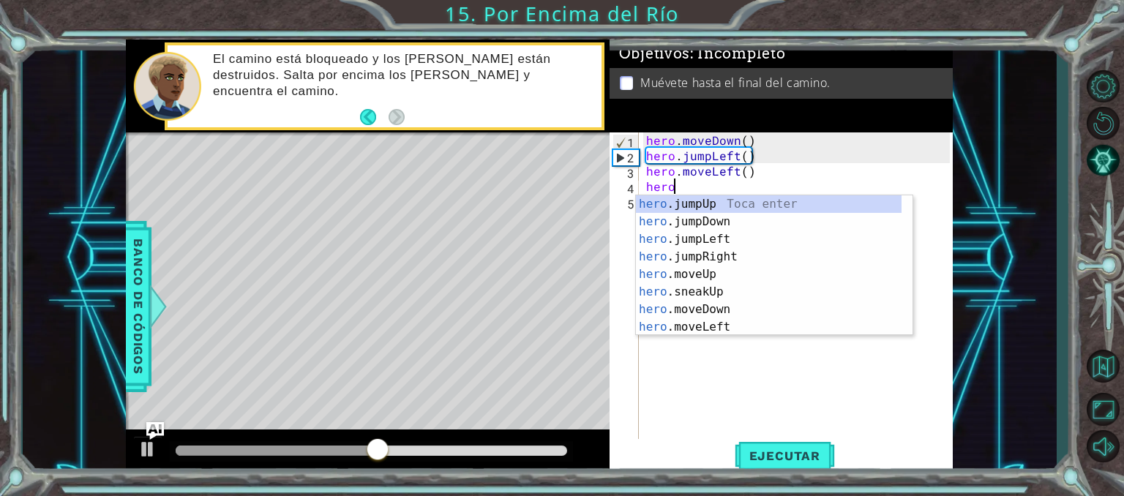
scroll to position [0, 1]
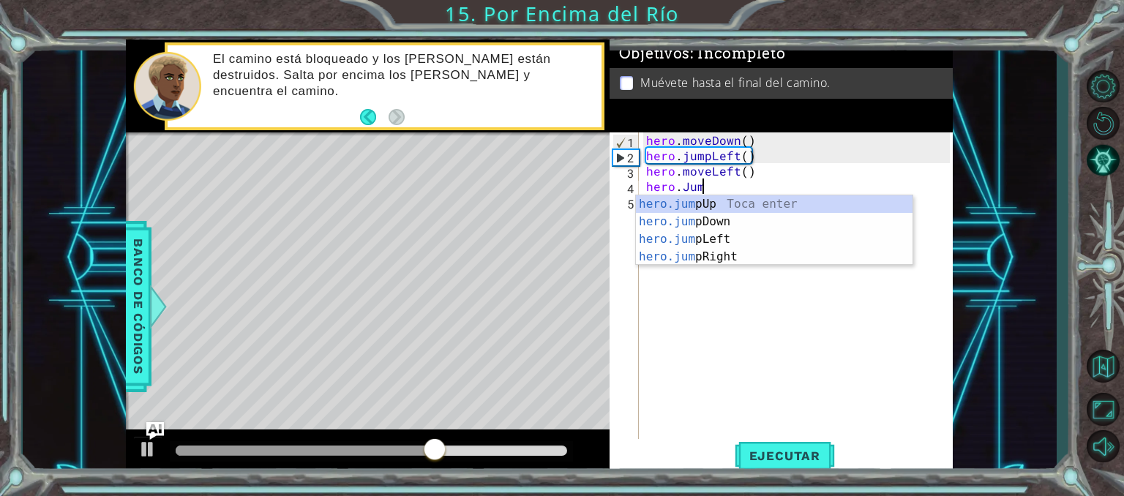
type textarea "hero.Jump"
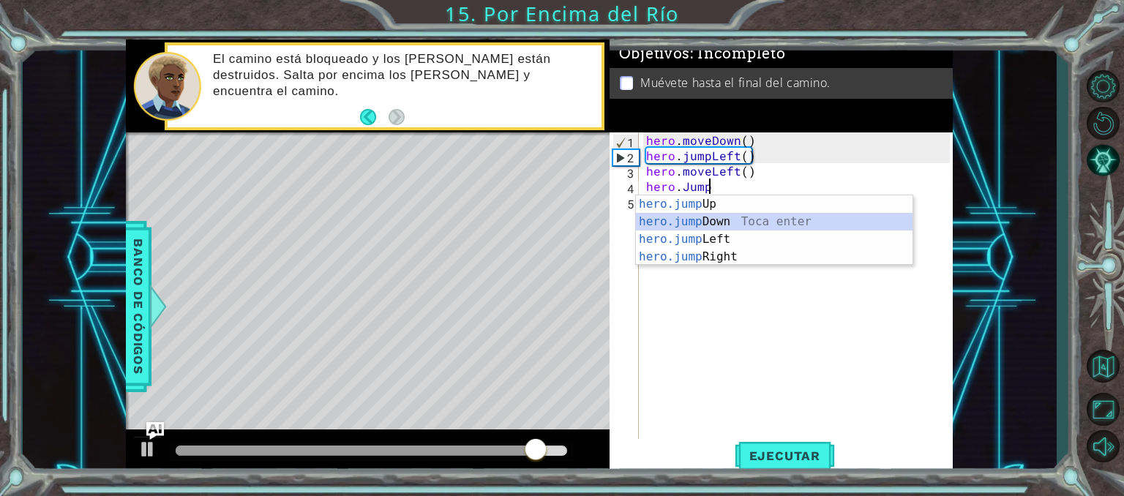
click at [735, 224] on div "hero.jump Up Toca enter hero.jump Down Toca enter hero.jump Left Toca enter her…" at bounding box center [774, 247] width 277 height 105
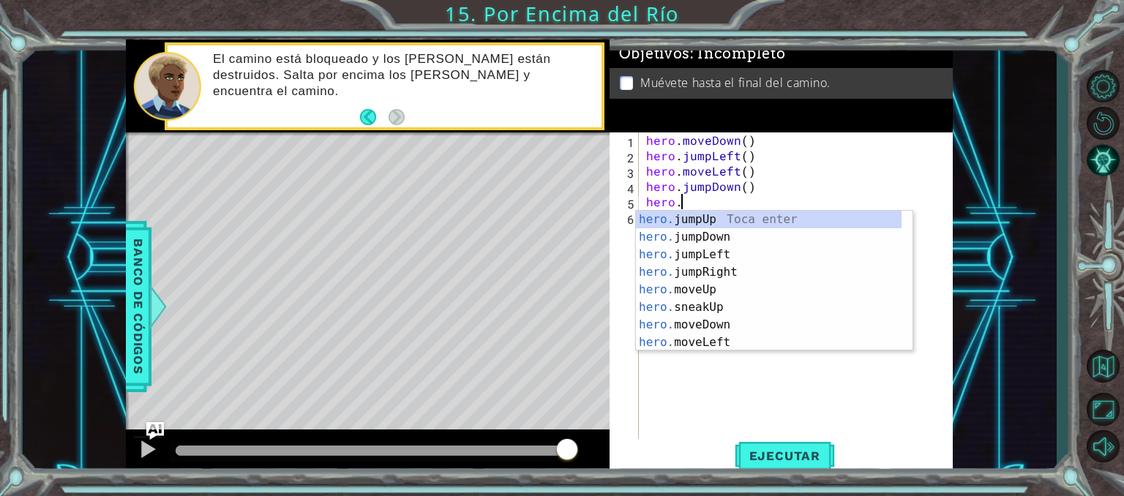
scroll to position [0, 1]
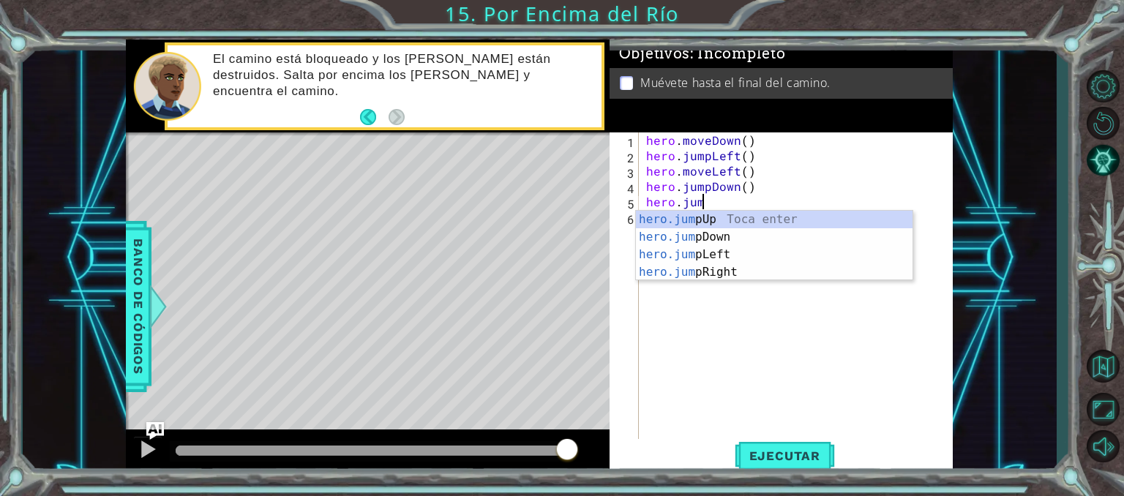
type textarea "hero.jump"
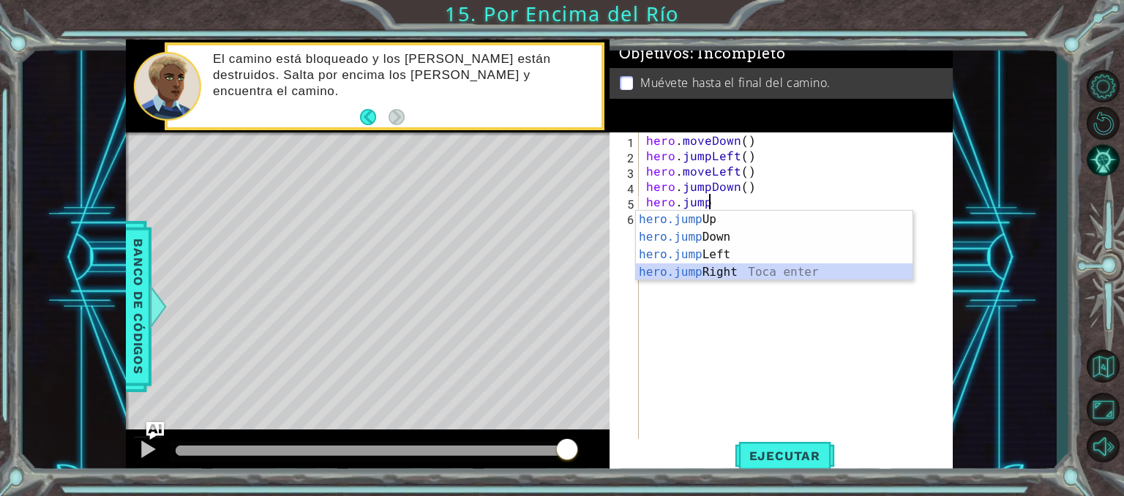
click at [726, 272] on div "hero.jump Up Toca enter hero.jump Down Toca enter hero.jump Left Toca enter her…" at bounding box center [774, 263] width 277 height 105
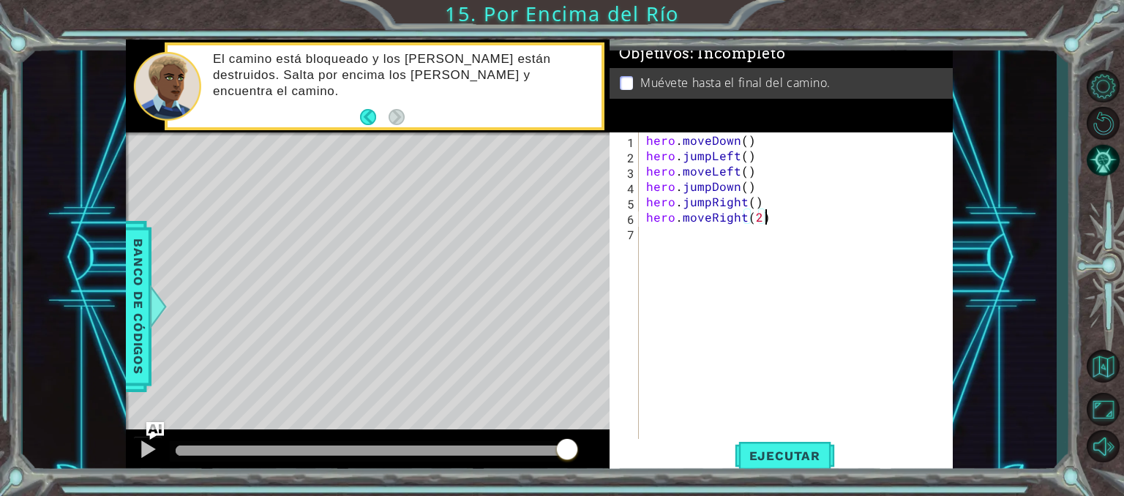
scroll to position [0, 6]
type textarea "hero.moveRight(2)"
click at [822, 457] on span "Ejecutar" at bounding box center [785, 456] width 100 height 15
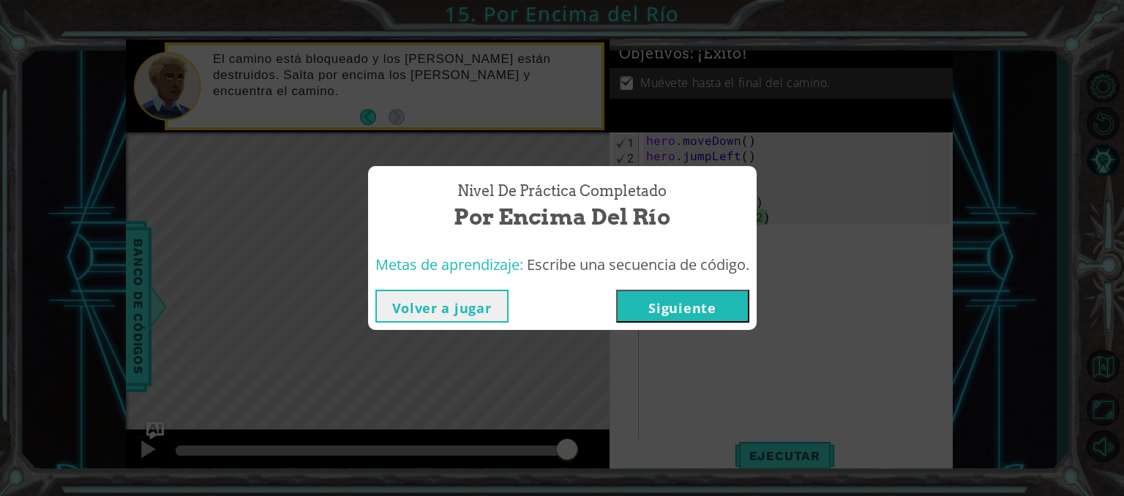
click at [694, 311] on button "Siguiente" at bounding box center [682, 306] width 133 height 33
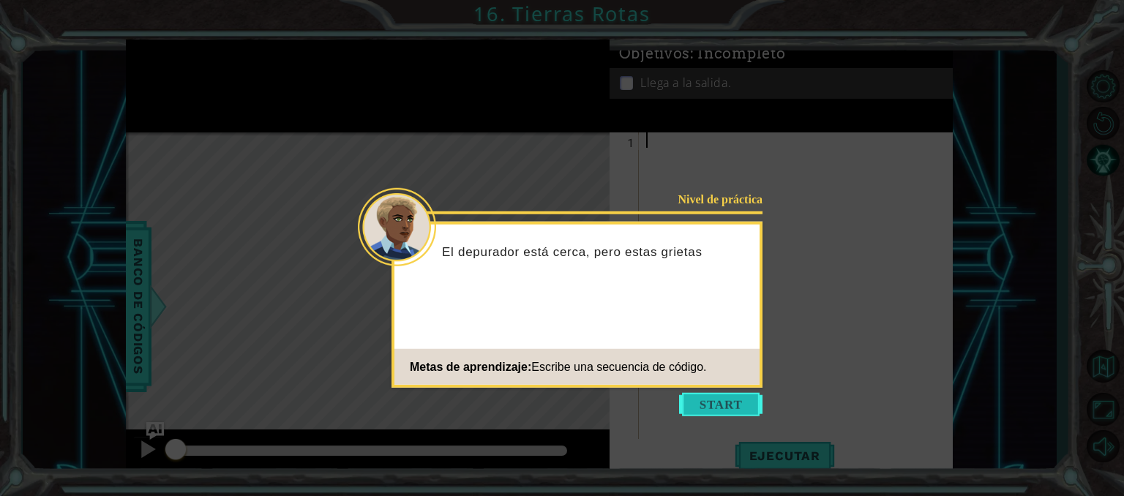
click at [751, 402] on button "Start" at bounding box center [720, 404] width 83 height 23
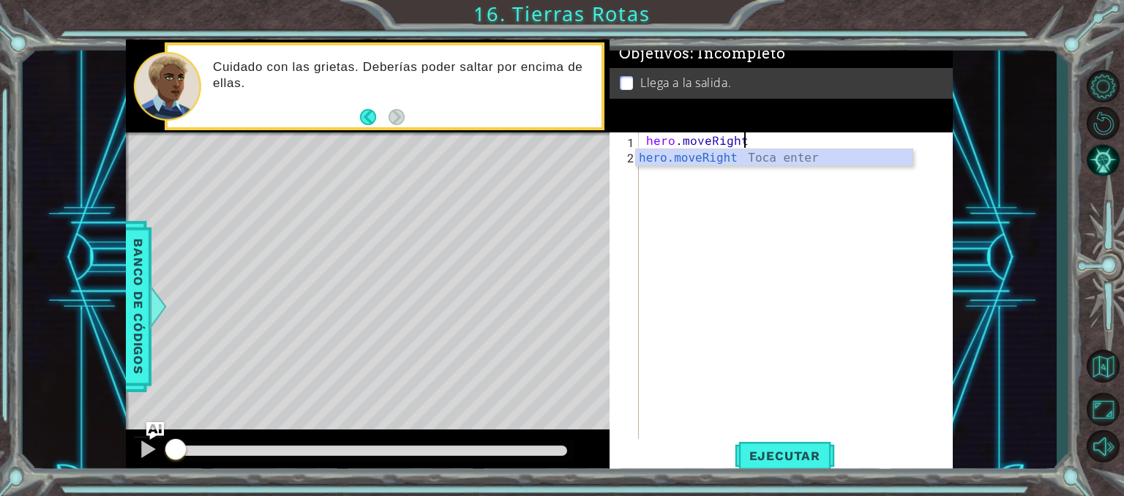
scroll to position [0, 6]
type textarea "hero.moveRight()"
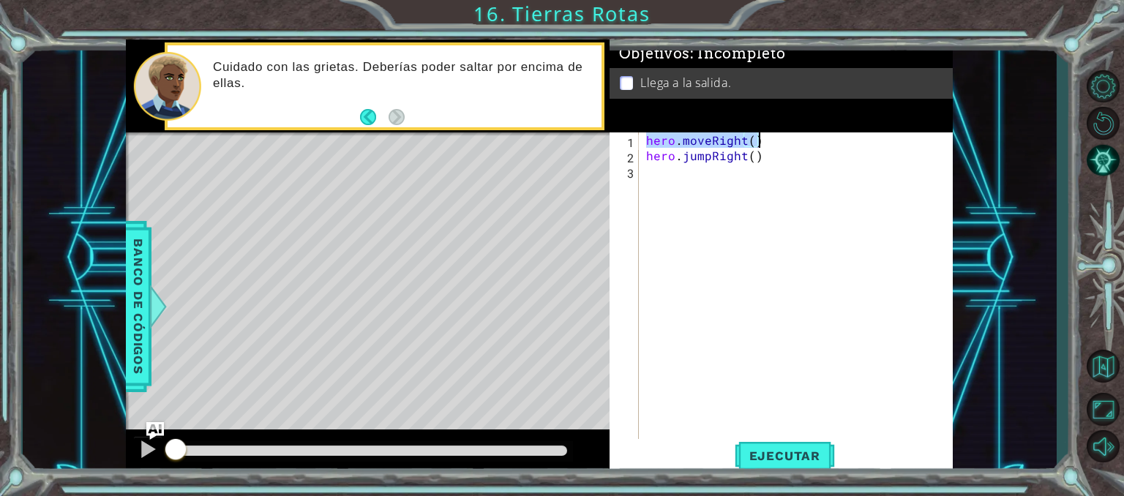
drag, startPoint x: 647, startPoint y: 142, endPoint x: 770, endPoint y: 146, distance: 123.0
click at [770, 146] on div "hero . moveRight ( ) hero . jumpRight ( )" at bounding box center [800, 301] width 314 height 338
type textarea "hero.moveRight()"
click at [735, 182] on div "hero . moveRight ( ) hero . jumpRight ( )" at bounding box center [800, 301] width 314 height 338
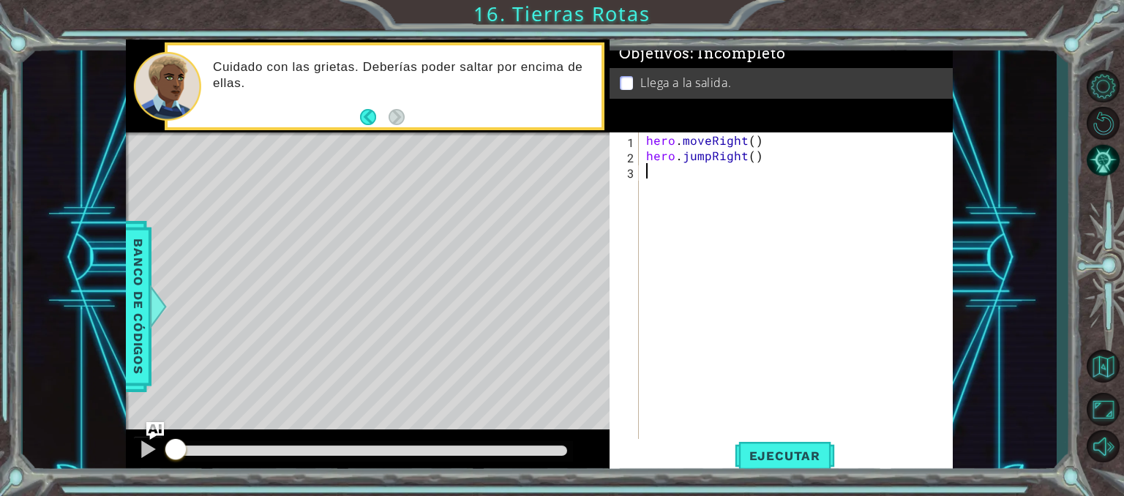
paste textarea "hero.moveRight()"
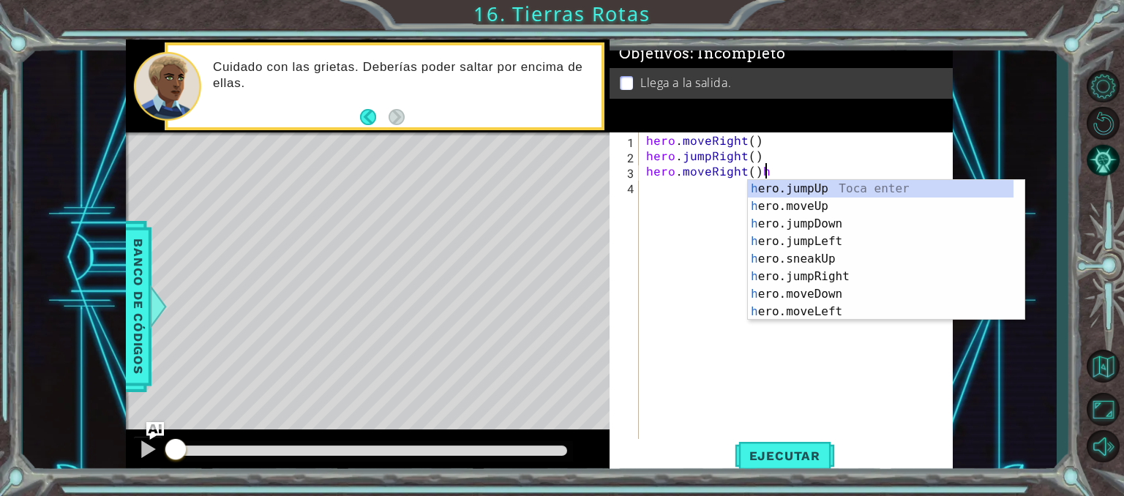
type textarea "hero.moveRight()"
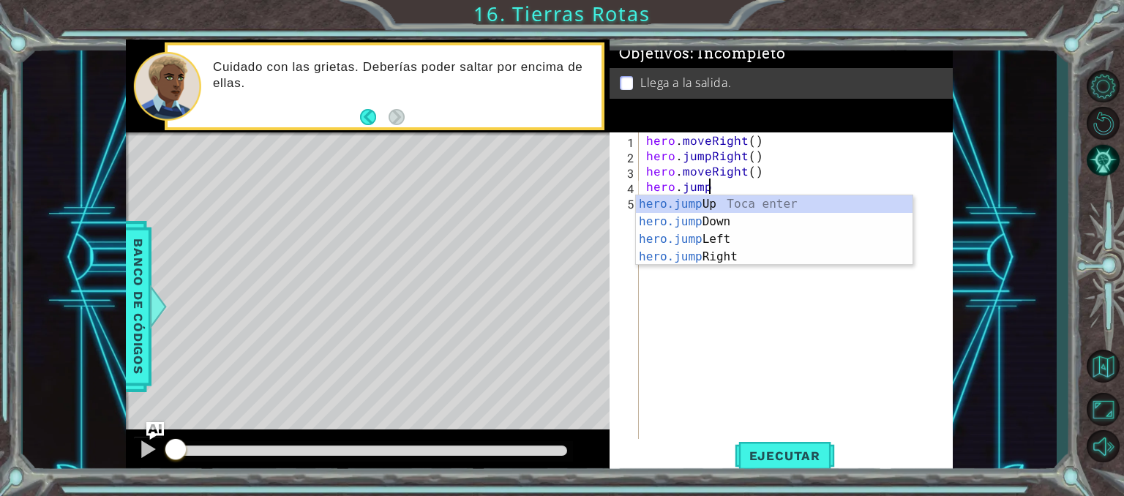
scroll to position [0, 3]
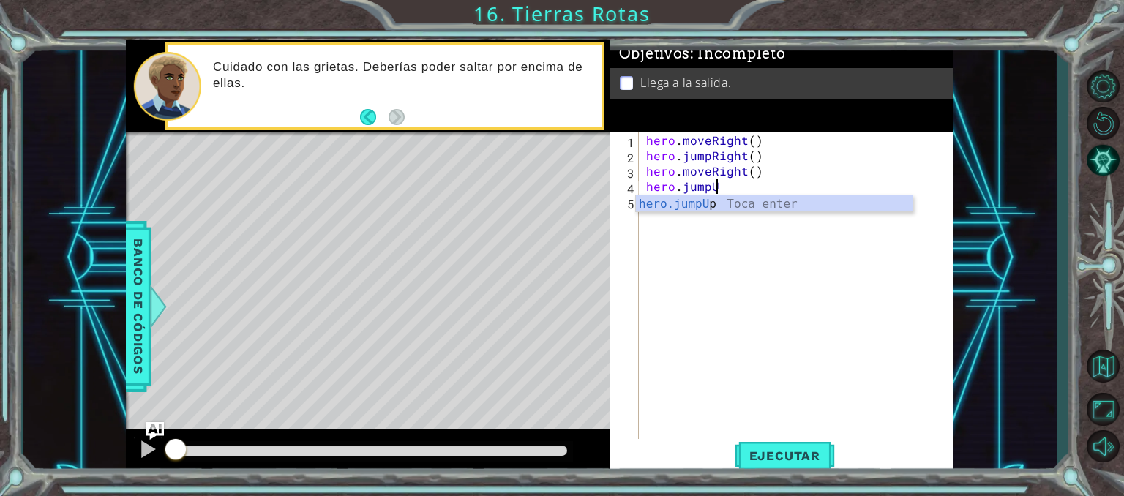
type textarea "hero.jumpUp"
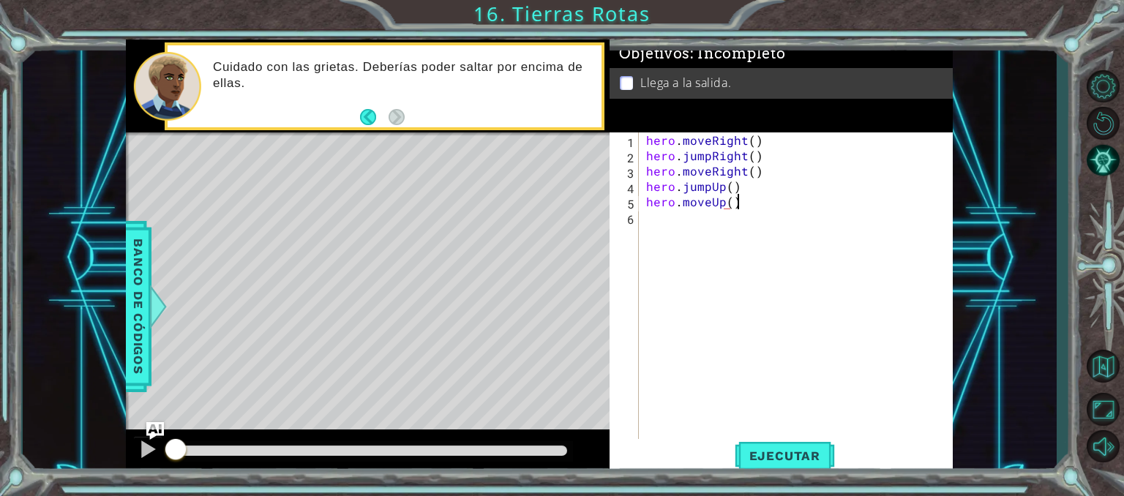
scroll to position [0, 4]
type textarea "hero.moveUp()"
click at [797, 452] on span "Ejecutar" at bounding box center [785, 456] width 100 height 15
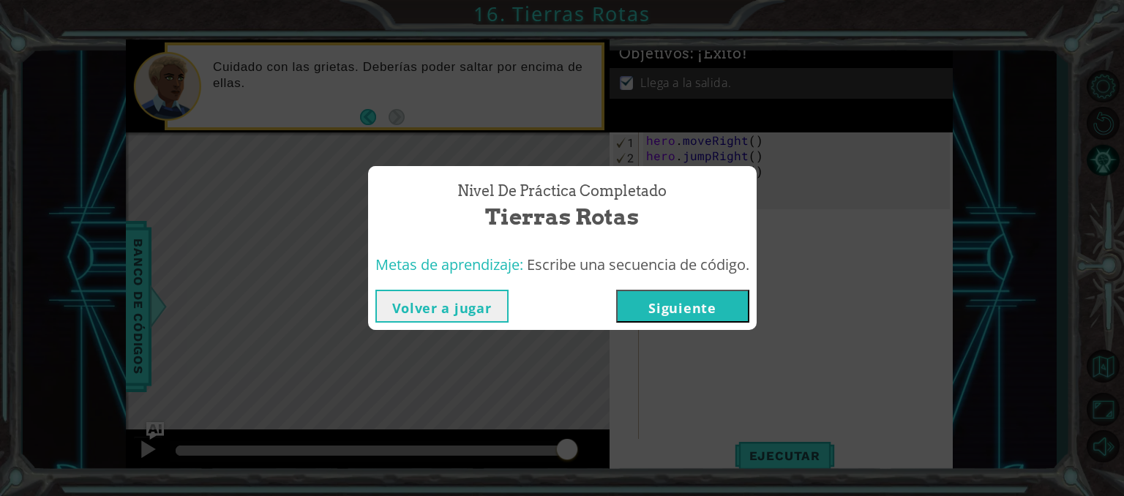
click at [665, 309] on button "Siguiente" at bounding box center [682, 306] width 133 height 33
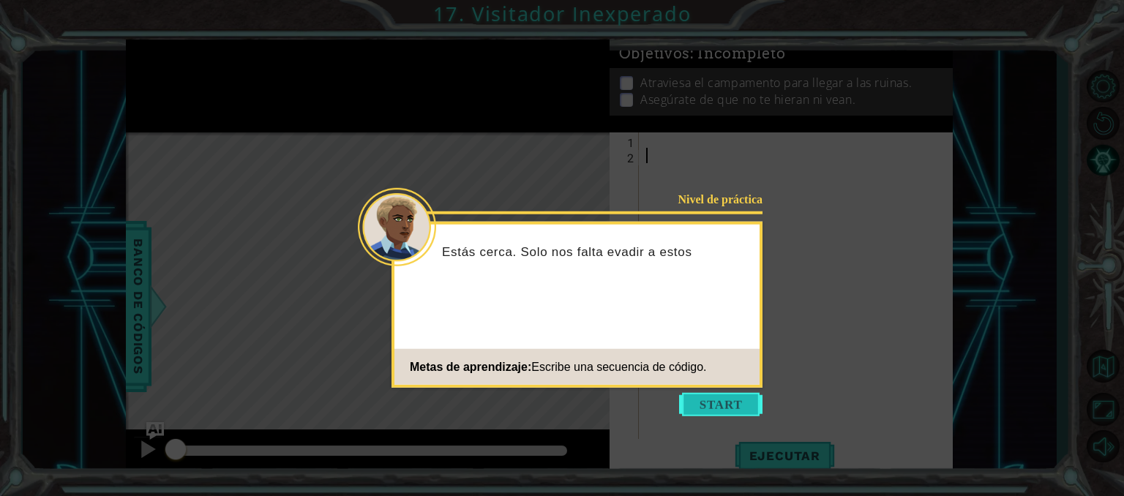
click at [733, 408] on button "Start" at bounding box center [720, 404] width 83 height 23
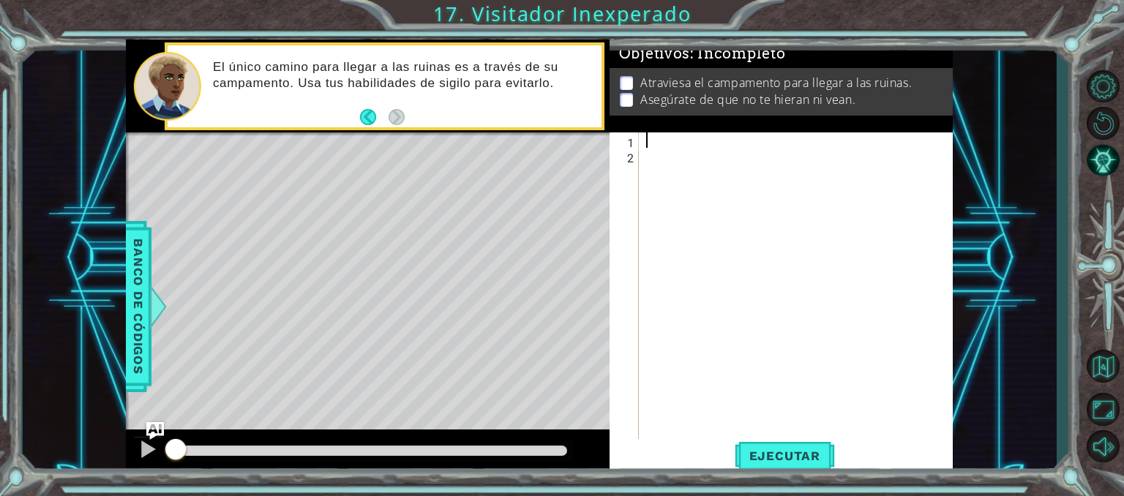
click at [660, 143] on div at bounding box center [800, 301] width 314 height 338
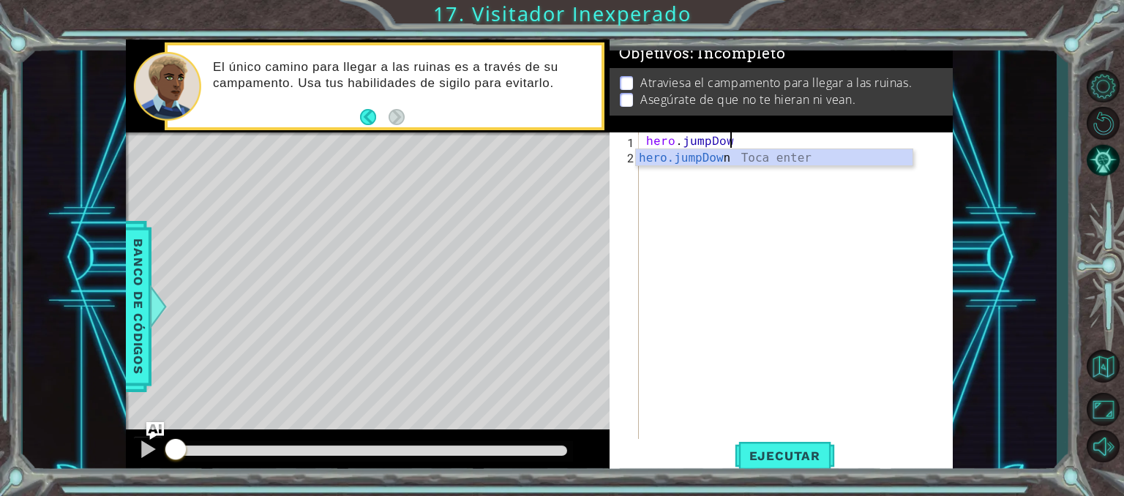
scroll to position [0, 4]
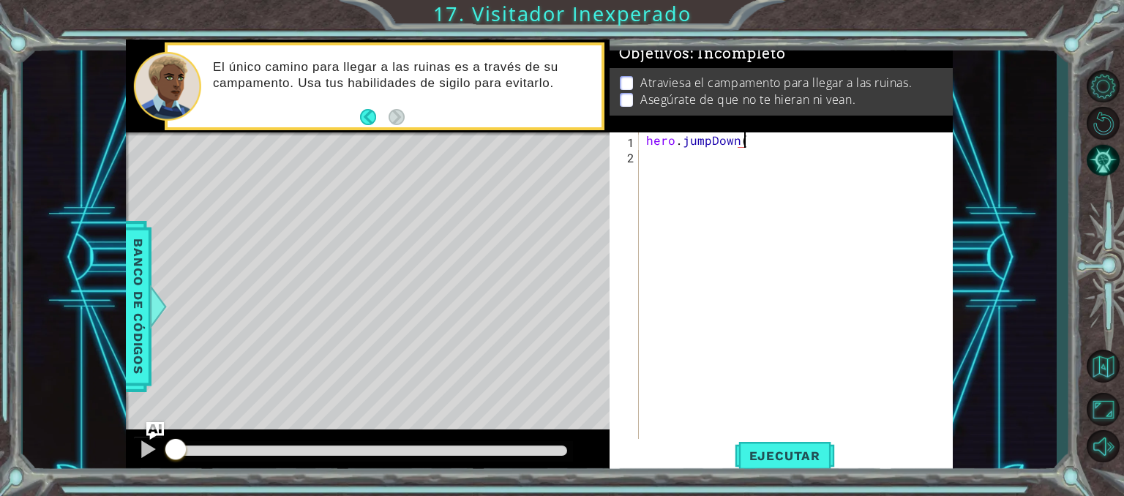
type textarea "hero.jumpDown()"
type textarea "hero.jumpRight()"
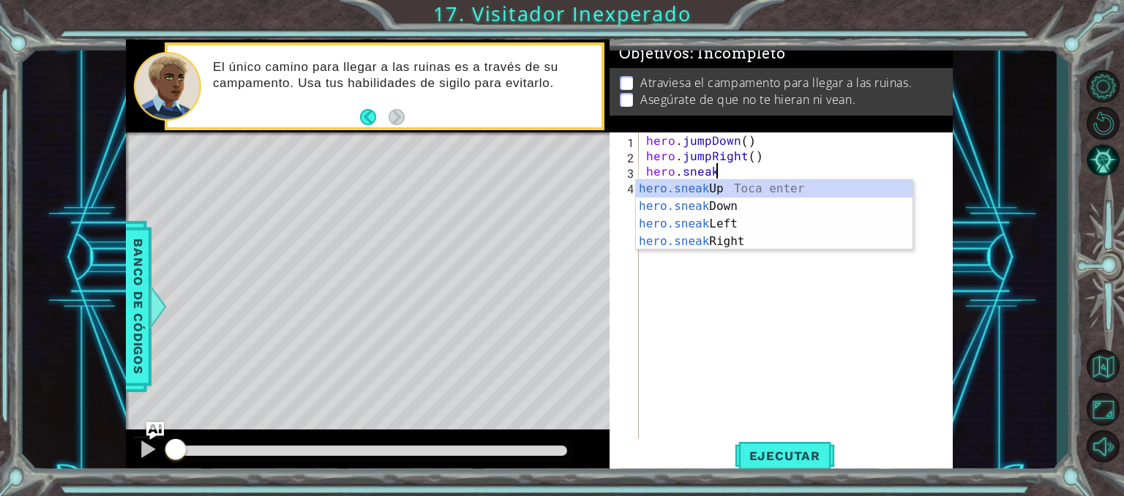
scroll to position [0, 4]
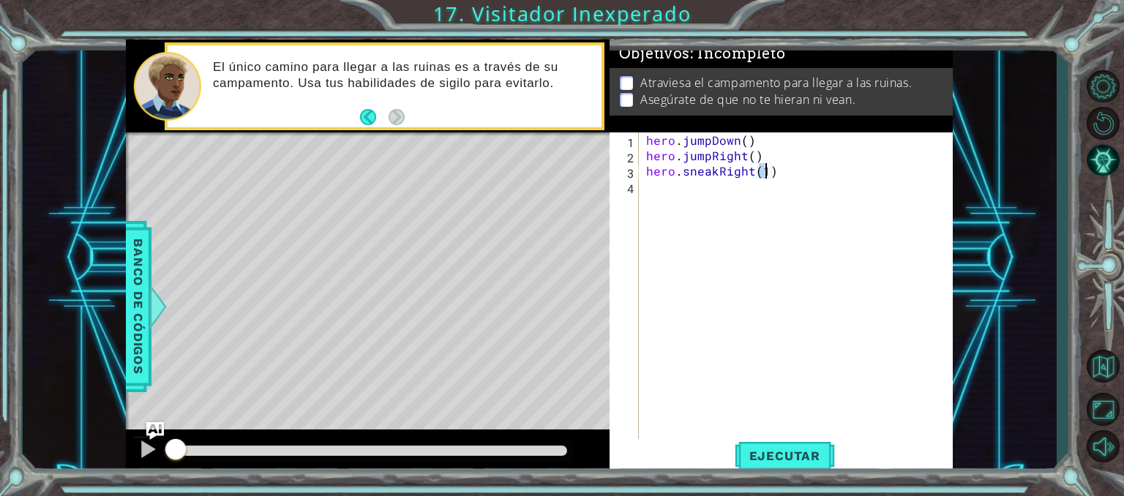
type textarea "hero.sneakRight(3)"
click at [804, 190] on div "hero . jumpDown ( ) hero . jumpRight ( ) hero . sneakRight ( 3 )" at bounding box center [800, 301] width 314 height 338
click at [796, 452] on span "Ejecutar" at bounding box center [785, 456] width 100 height 15
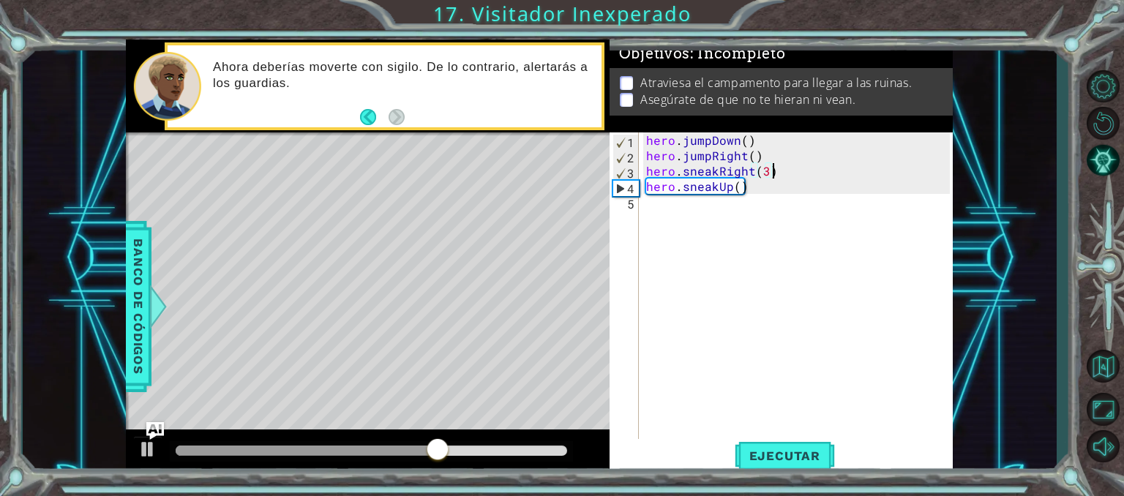
click at [777, 176] on div "hero . jumpDown ( ) hero . jumpRight ( ) hero . sneakRight ( 3 ) hero . sneakUp…" at bounding box center [800, 301] width 314 height 338
click at [777, 176] on div "hero . jumpDown ( ) hero . jumpRight ( ) hero . sneakRight ( 3 ) hero . sneakUp…" at bounding box center [796, 285] width 307 height 307
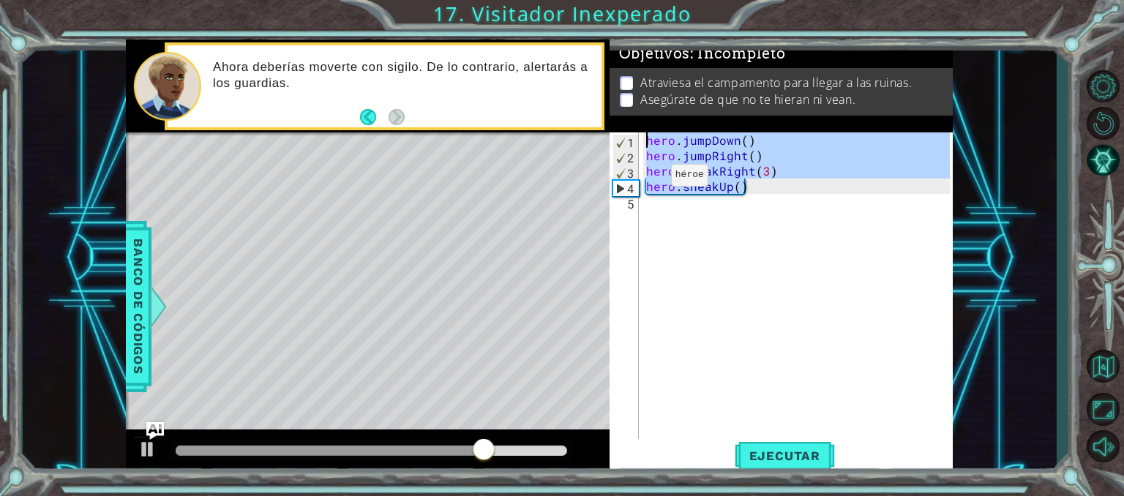
drag, startPoint x: 766, startPoint y: 187, endPoint x: 616, endPoint y: 146, distance: 155.7
click at [616, 146] on div "hero.sneakRight(3) 1 2 3 4 5 hero . jumpDown ( ) hero . jumpRight ( ) hero . sn…" at bounding box center [780, 285] width 340 height 307
type textarea "hero.jumpDown() hero.jumpRight()"
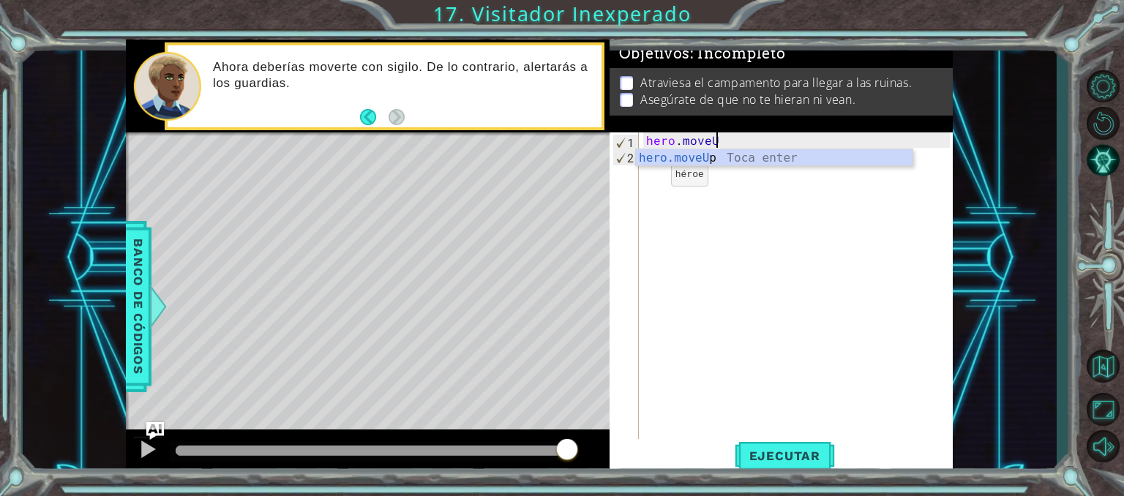
scroll to position [0, 4]
type textarea "hero.moveUp()"
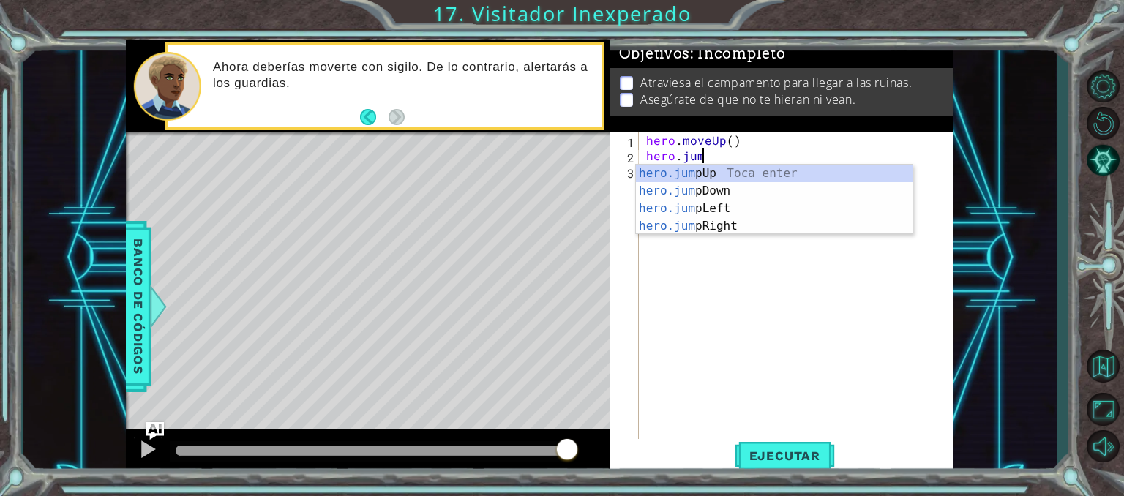
type textarea "hero.jump"
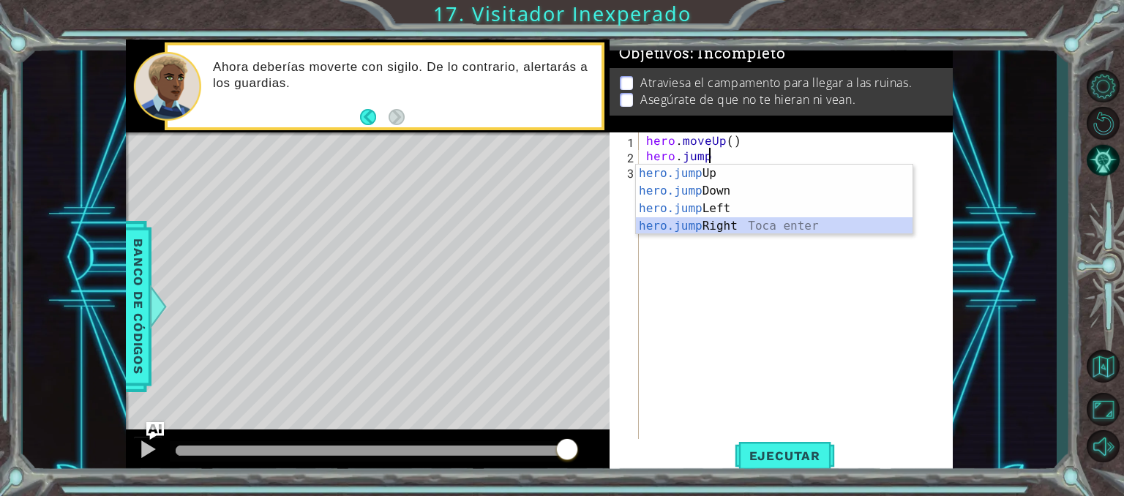
click at [706, 231] on div "hero.jump Up Toca enter hero.jump Down Toca enter hero.jump Left Toca enter her…" at bounding box center [774, 217] width 277 height 105
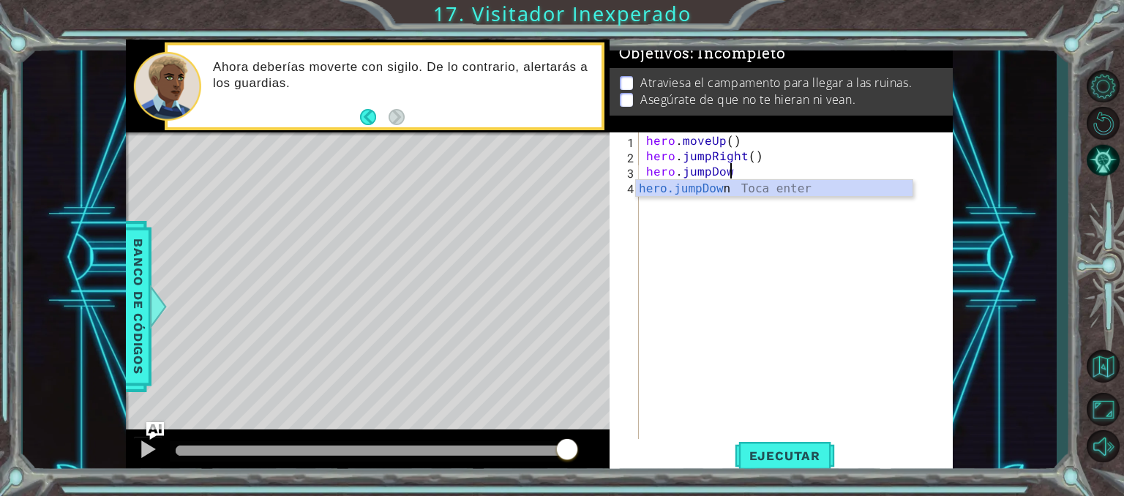
scroll to position [0, 4]
type textarea "hero.jumpDown()"
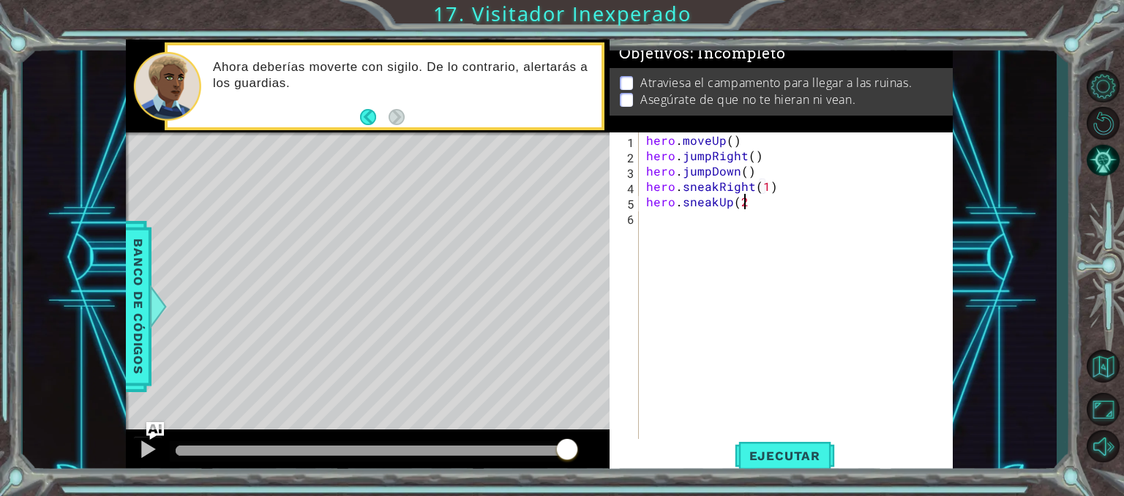
scroll to position [0, 13]
click at [806, 452] on span "Ejecutar" at bounding box center [785, 456] width 100 height 15
type textarea "hero.sneakUp(2)"
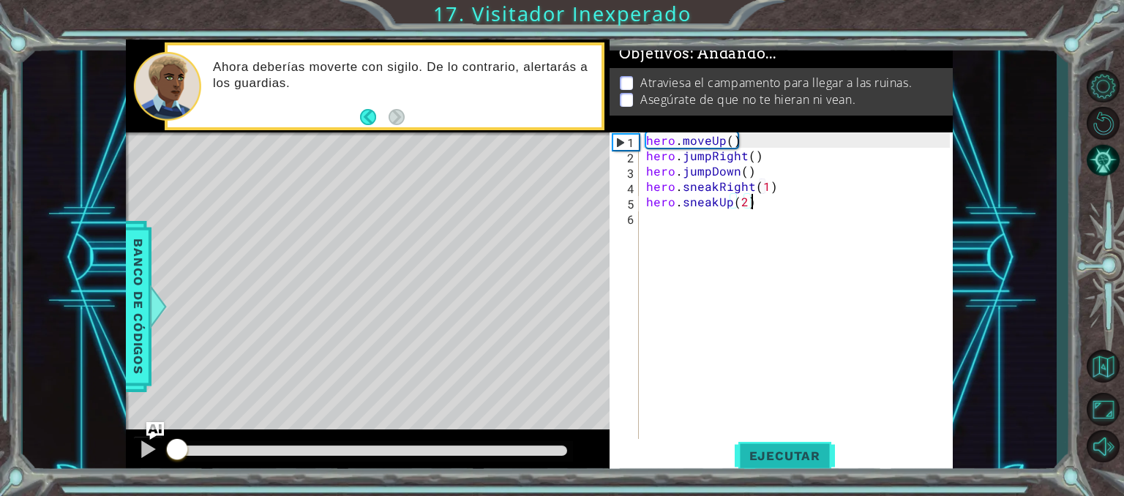
scroll to position [0, 6]
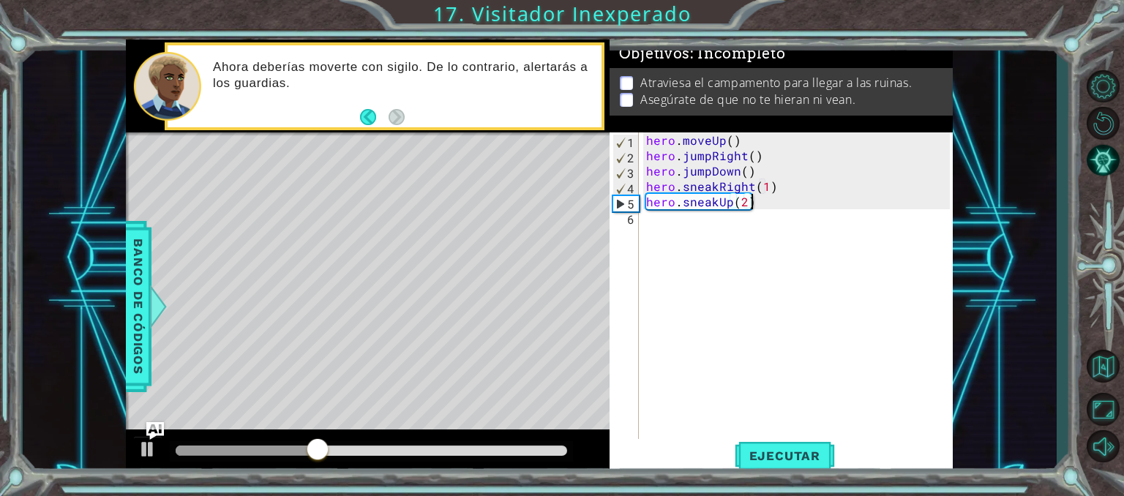
click at [720, 233] on div "hero . moveUp ( ) hero . jumpRight ( ) hero . jumpDown ( ) hero . sneakRight ( …" at bounding box center [800, 301] width 314 height 338
type textarea "hero.sneakRight(2)"
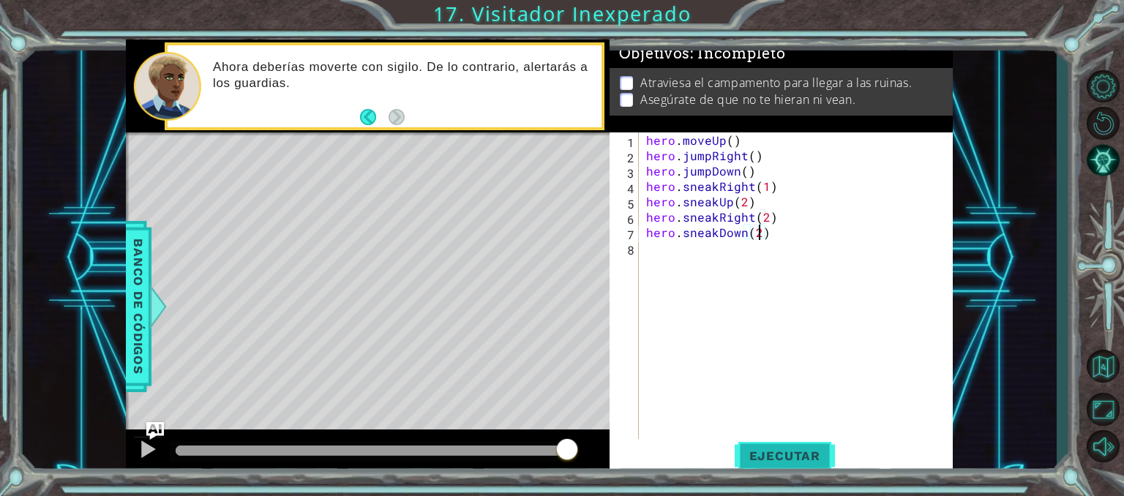
type textarea "hero.sneakDown(2)"
click at [813, 463] on button "Ejecutar" at bounding box center [785, 456] width 100 height 34
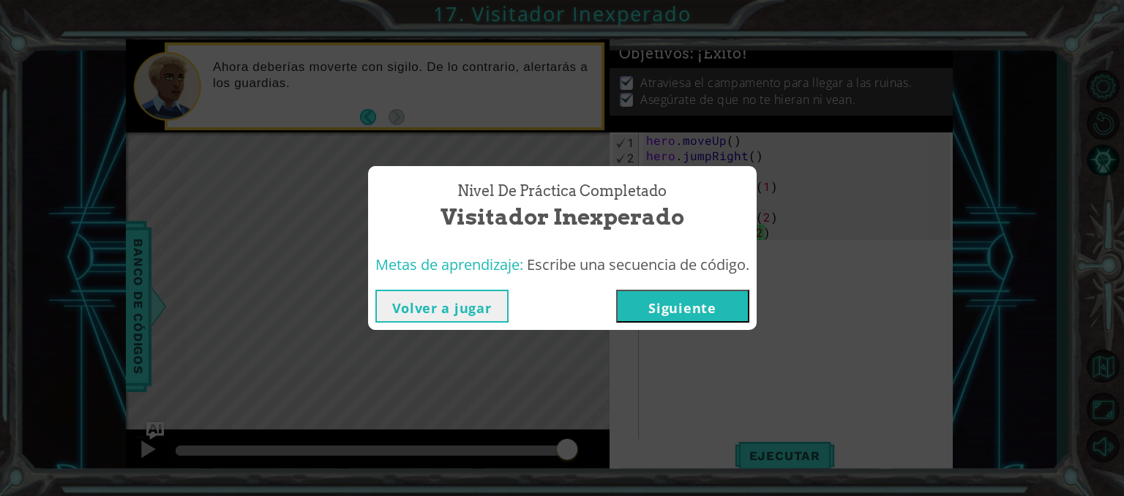
click at [701, 310] on button "Siguiente" at bounding box center [682, 306] width 133 height 33
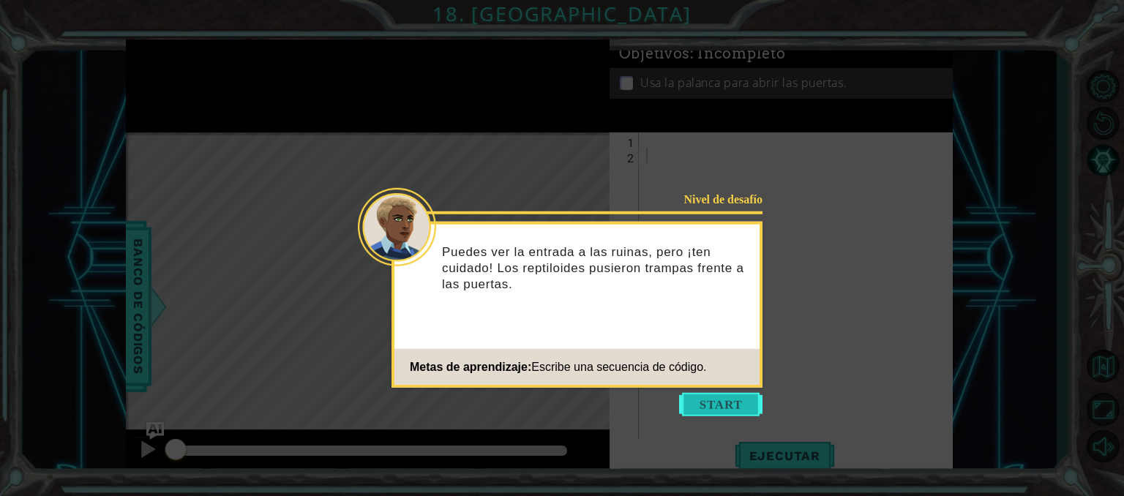
click at [714, 413] on button "Start" at bounding box center [720, 404] width 83 height 23
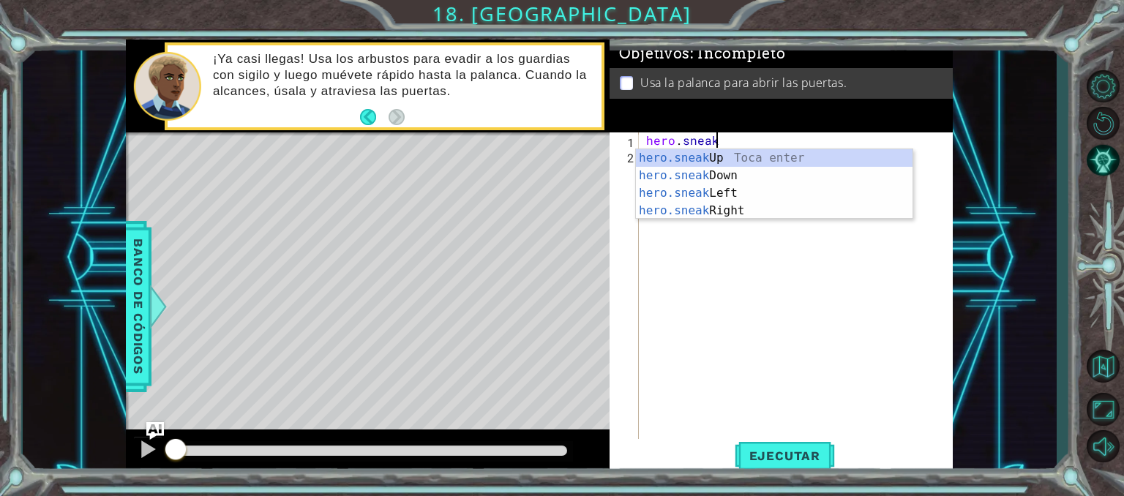
scroll to position [0, 3]
click at [708, 208] on div "hero.sneak Up Toca enter hero.sneak Down Toca enter hero.sneak Left Toca enter …" at bounding box center [774, 201] width 277 height 105
type textarea "hero.sneakRight(1)"
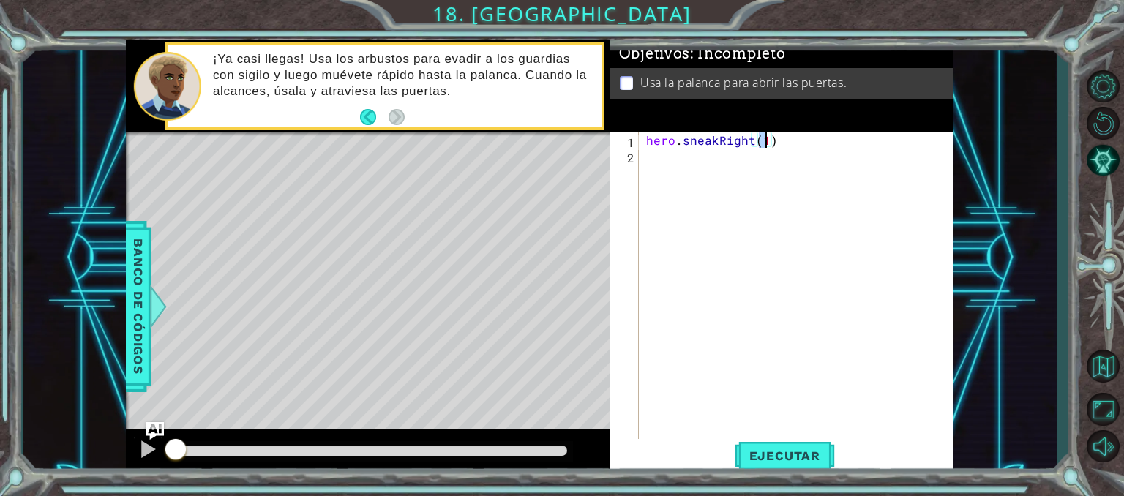
click at [687, 157] on div "hero . sneakRight ( 1 )" at bounding box center [800, 301] width 314 height 338
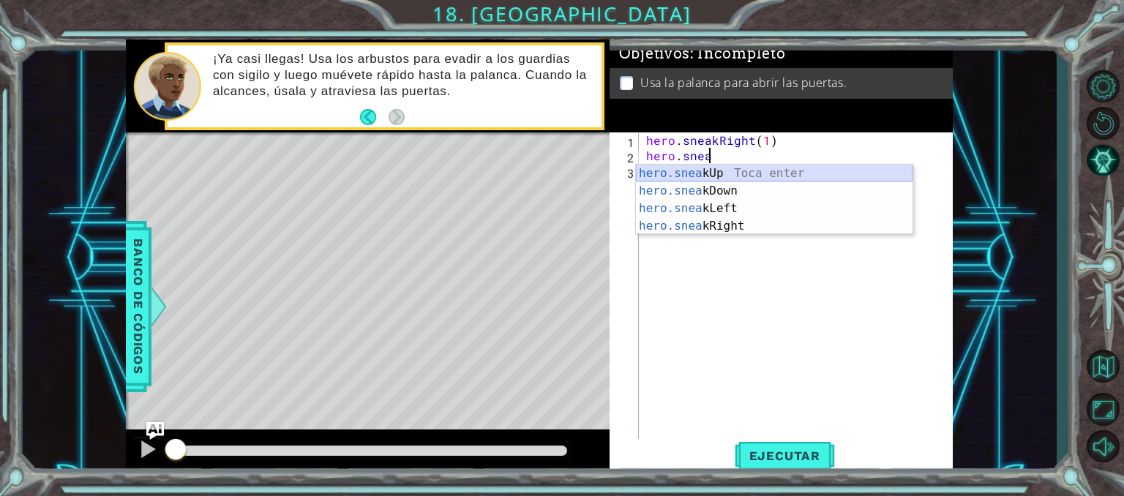
click at [717, 173] on div "hero.snea kUp Toca enter hero.snea kDown Toca enter hero.snea kLeft Toca enter …" at bounding box center [774, 217] width 277 height 105
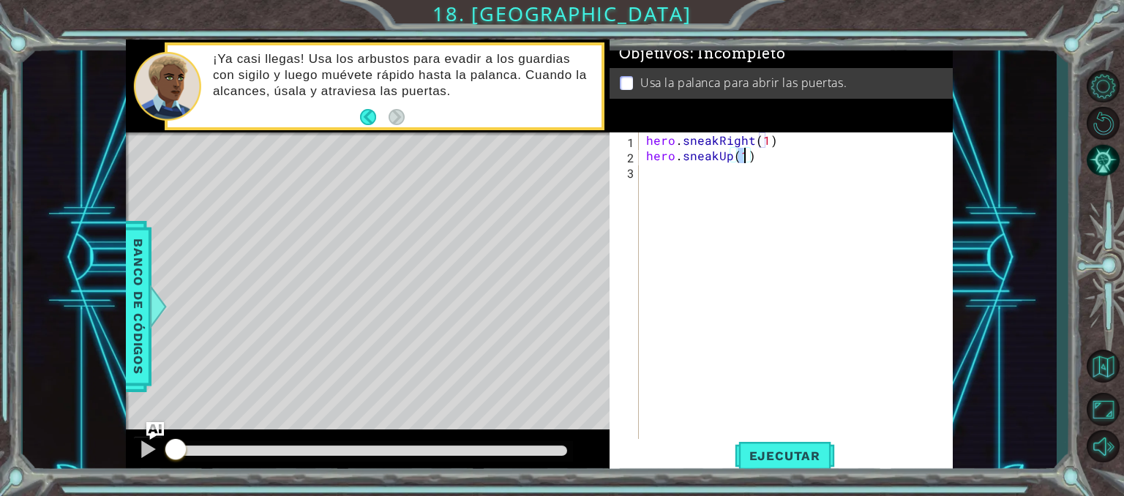
type textarea "hero.sneakUp(2)"
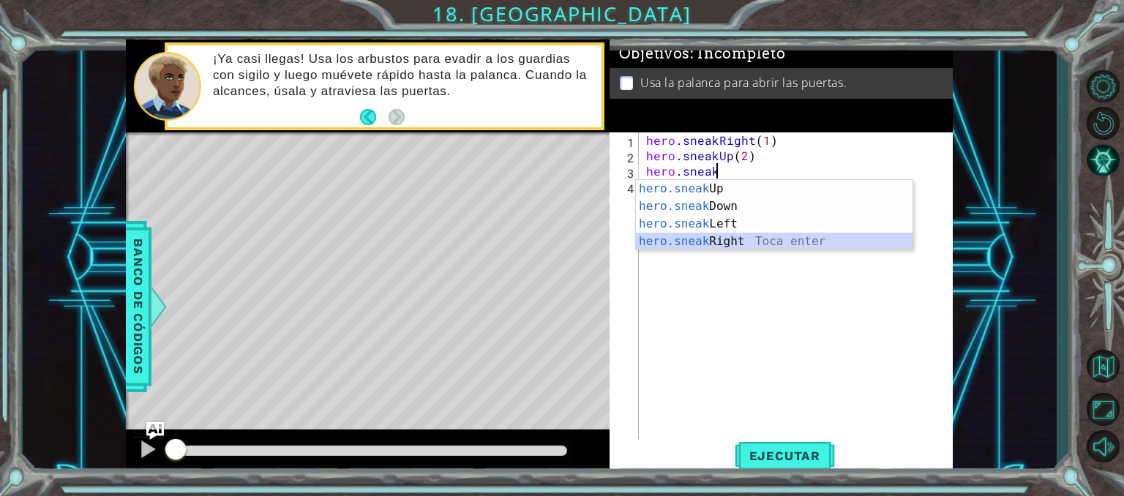
click at [736, 240] on div "hero.sneak Up Toca enter hero.sneak Down Toca enter hero.sneak Left Toca enter …" at bounding box center [774, 232] width 277 height 105
type textarea "hero.sneakRight(1)"
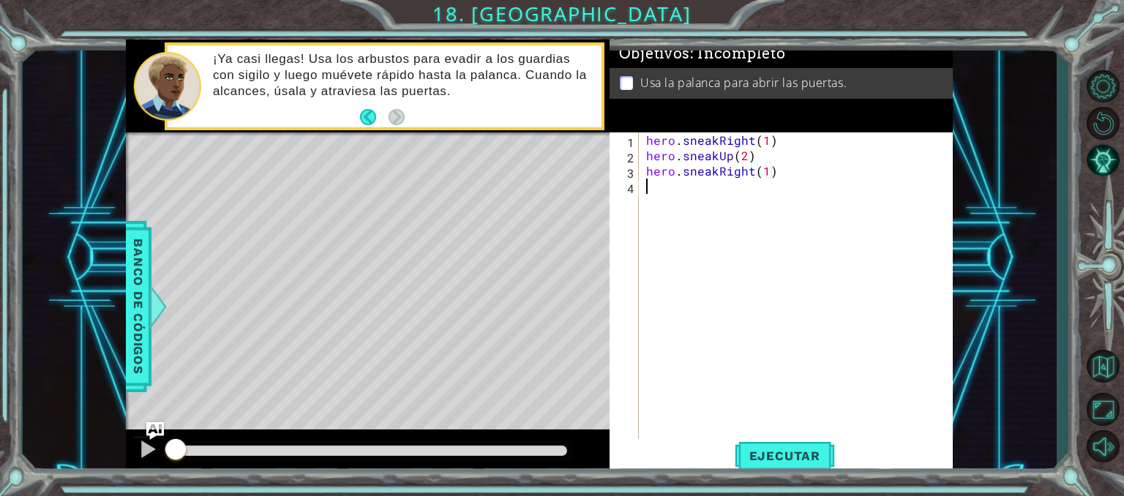
click at [681, 191] on div "hero . sneakRight ( 1 ) hero . sneakUp ( 2 ) hero . sneakRight ( 1 )" at bounding box center [800, 301] width 314 height 338
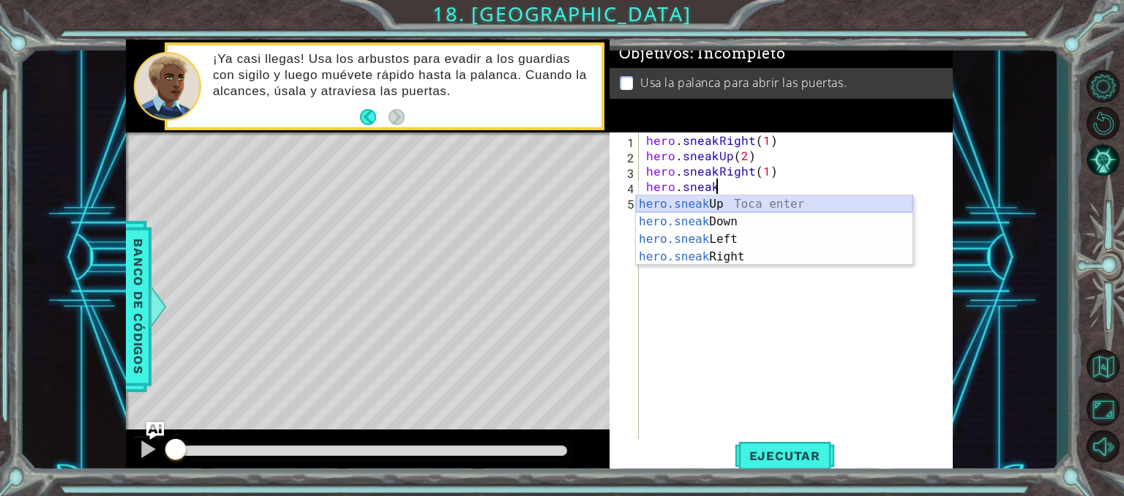
click at [711, 203] on div "hero.sneak Up Toca enter hero.sneak Down Toca enter hero.sneak Left Toca enter …" at bounding box center [774, 247] width 277 height 105
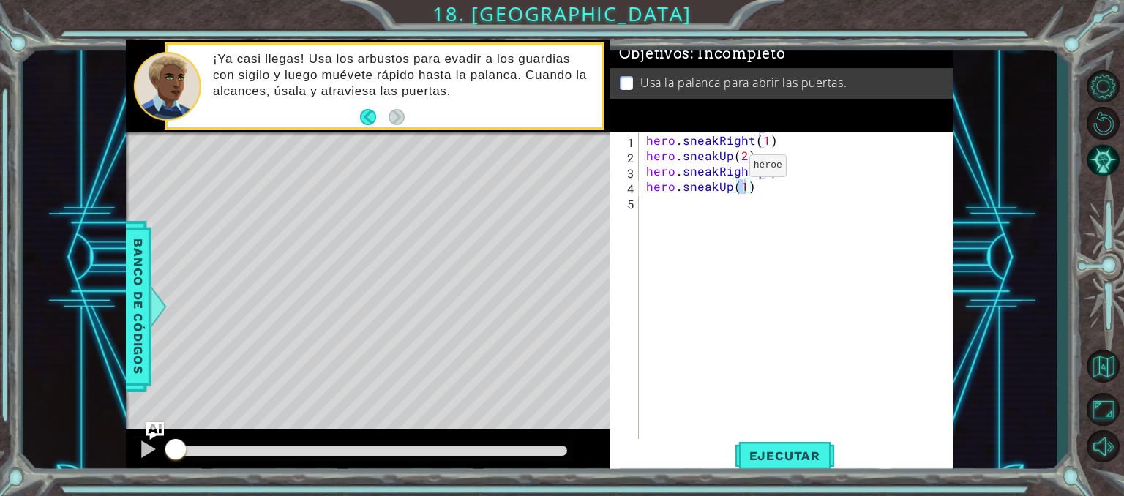
drag, startPoint x: 641, startPoint y: 171, endPoint x: 725, endPoint y: 169, distance: 83.5
click at [725, 169] on div "hero.sneakUp(1) 1 2 3 4 5 hero . sneakRight ( 1 ) hero . sneakUp ( 2 ) hero . s…" at bounding box center [780, 285] width 340 height 307
drag, startPoint x: 786, startPoint y: 165, endPoint x: 643, endPoint y: 173, distance: 143.0
click at [643, 173] on div "hero . sneakRight ( 1 ) hero . sneakUp ( 2 ) hero . sneakRight ( 1 ) hero . sne…" at bounding box center [800, 301] width 314 height 338
type textarea "hero.sneakRight(1)"
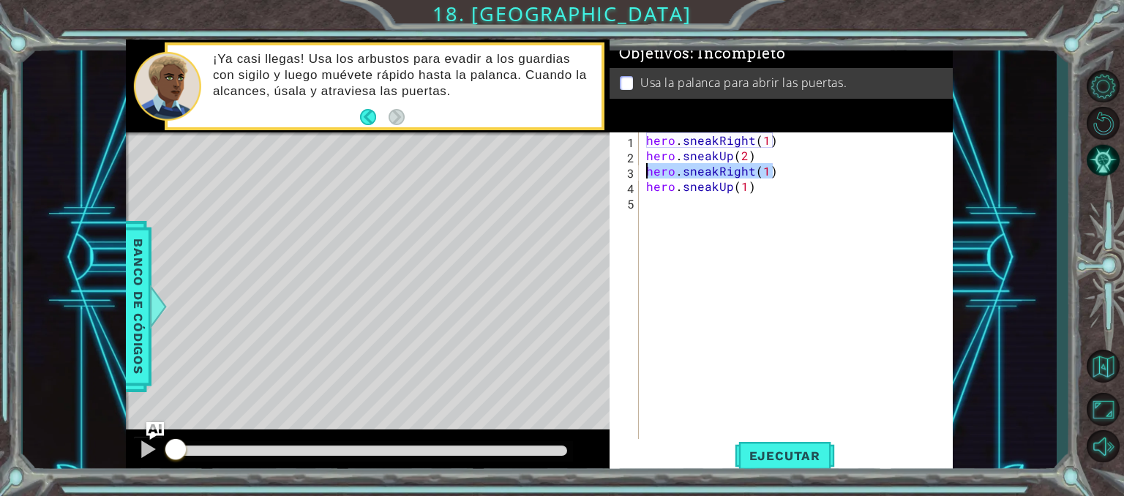
click at [678, 212] on div "hero . sneakRight ( 1 ) hero . sneakUp ( 2 ) hero . sneakRight ( 1 ) hero . sne…" at bounding box center [800, 301] width 314 height 338
paste textarea "hero.sneakRight(1)"
type textarea "hero.sneakRight(1)"
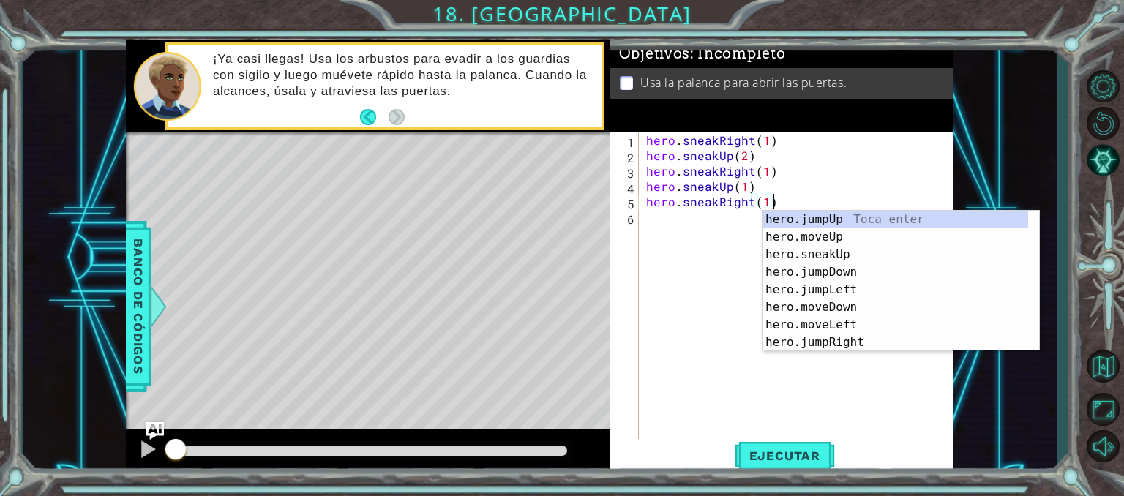
click at [673, 222] on div "hero . sneakRight ( 1 ) hero . sneakUp ( 2 ) hero . sneakRight ( 1 ) hero . sne…" at bounding box center [800, 301] width 314 height 338
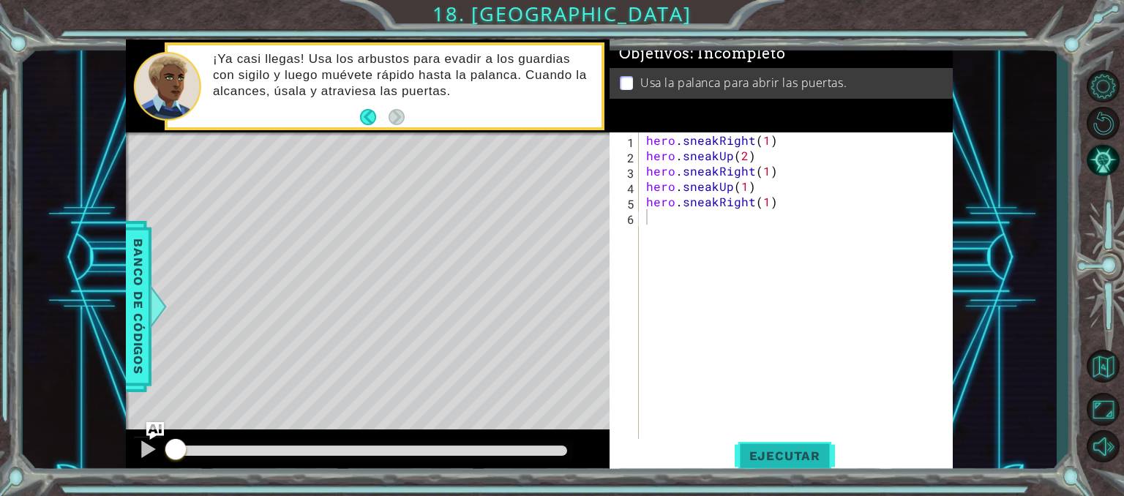
click at [781, 448] on button "Ejecutar" at bounding box center [785, 456] width 100 height 34
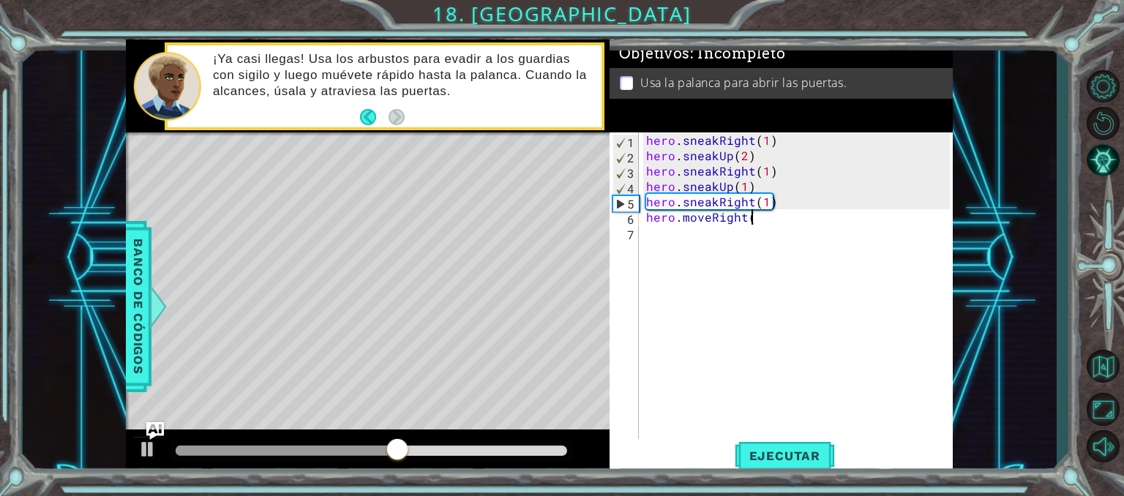
scroll to position [0, 6]
type textarea "hero.moveRight()"
click at [807, 457] on span "Ejecutar" at bounding box center [785, 456] width 100 height 15
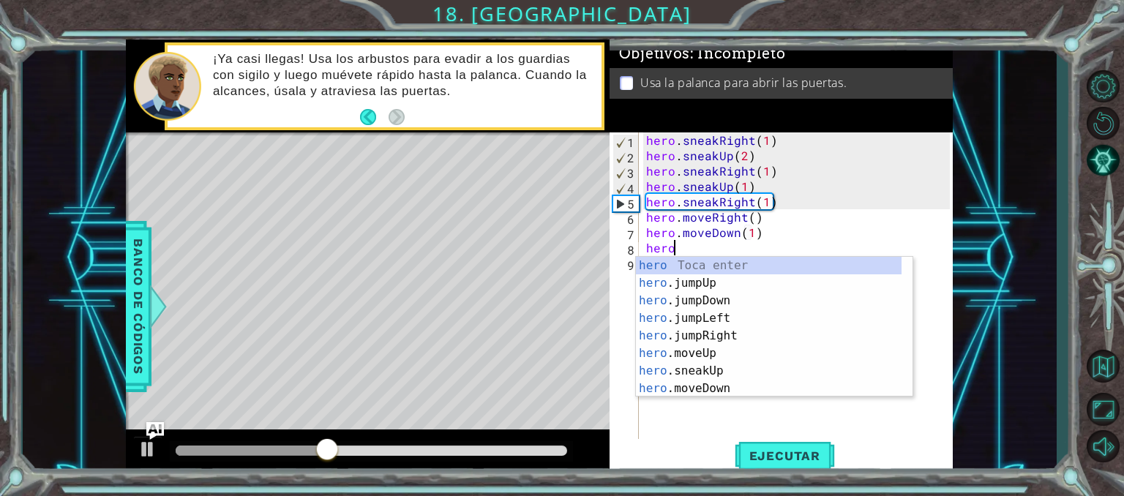
scroll to position [0, 8]
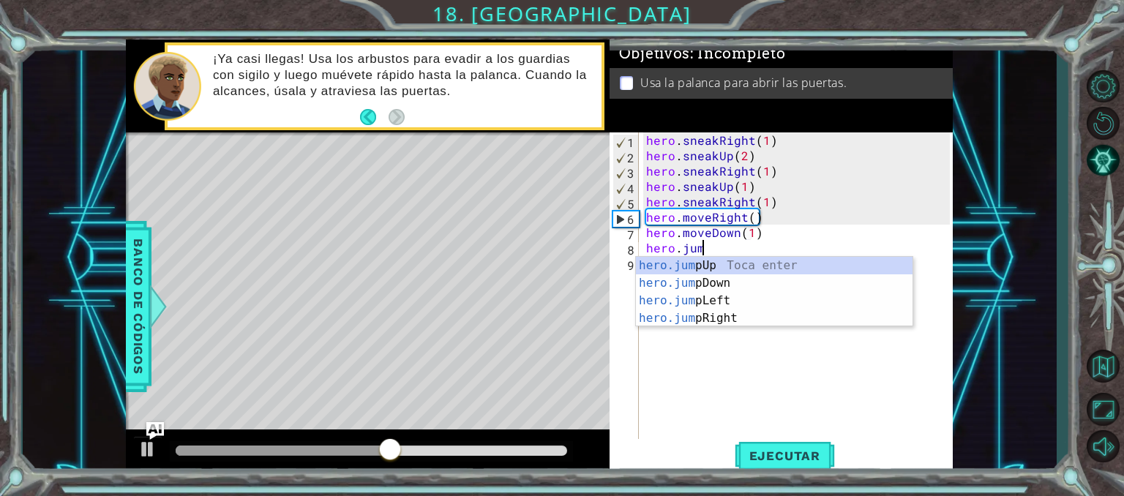
type textarea "hero.moveDown(1)hero.jump"
click at [744, 285] on div "hero.jump Up Toca enter hero.jump Down Toca enter hero.jump Left Toca enter her…" at bounding box center [774, 309] width 277 height 105
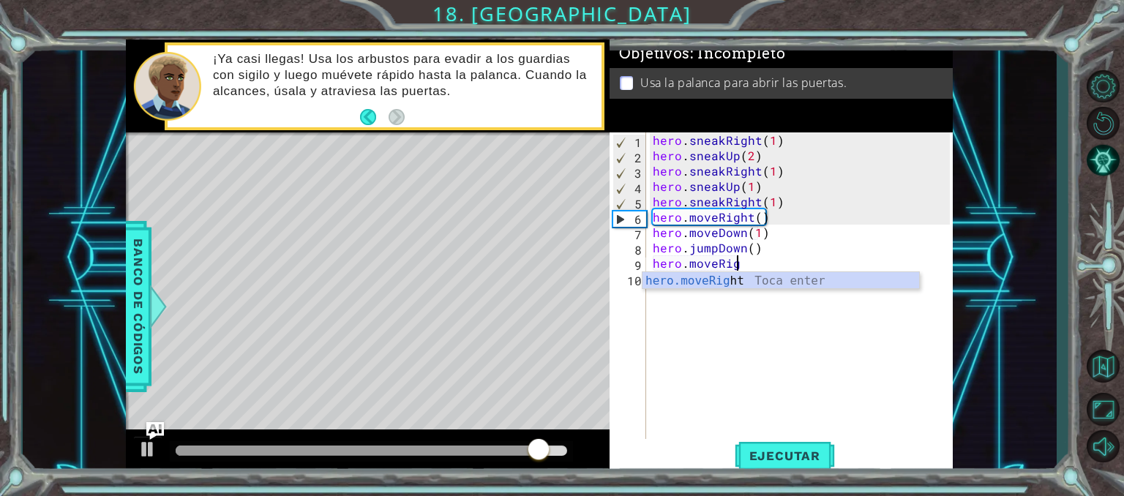
scroll to position [0, 5]
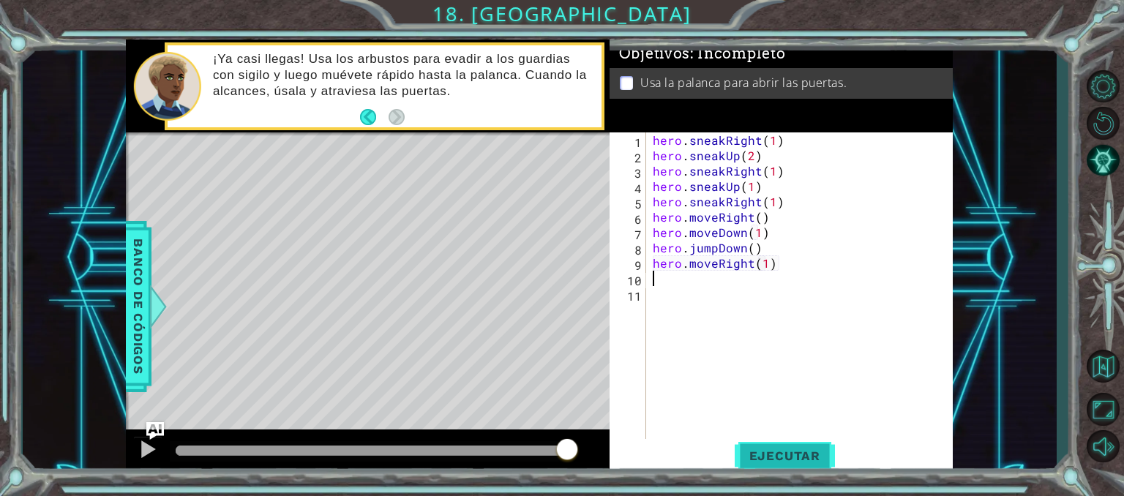
type textarea "hero.moveRight(1)"
click at [790, 443] on button "Ejecutar" at bounding box center [785, 456] width 100 height 34
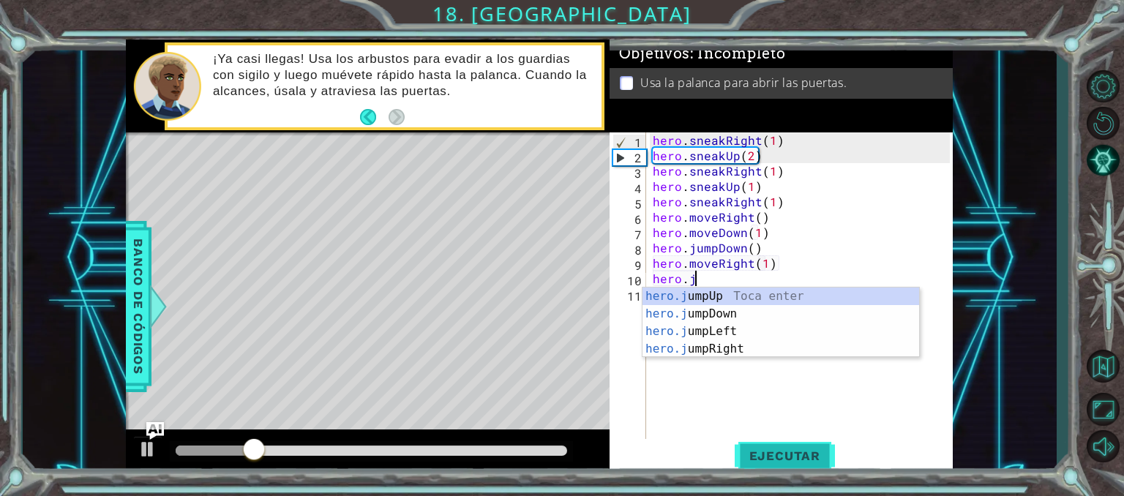
scroll to position [0, 2]
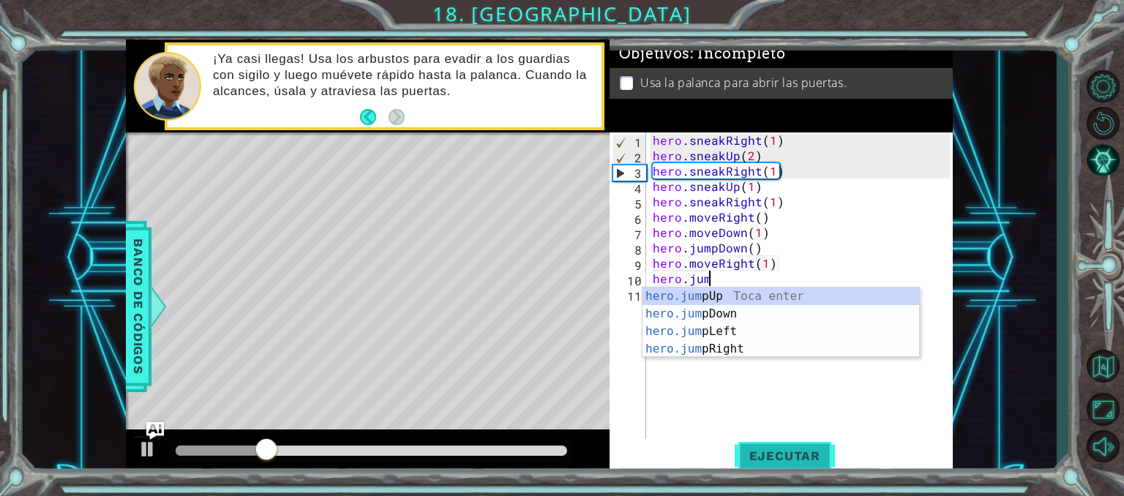
type textarea "hero.jump"
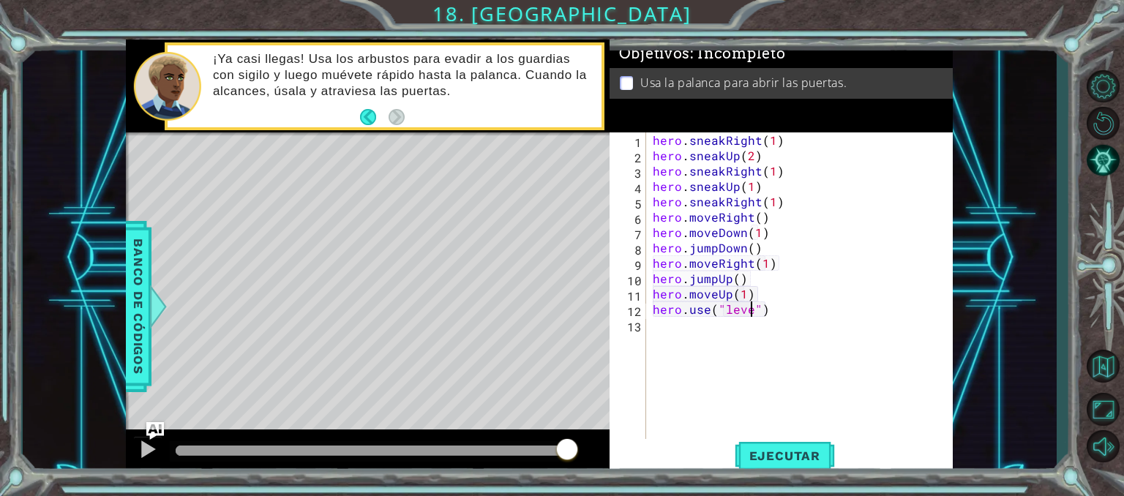
scroll to position [0, 6]
type textarea "hero.use("lever")"
click at [793, 443] on button "Ejecutar" at bounding box center [785, 456] width 100 height 34
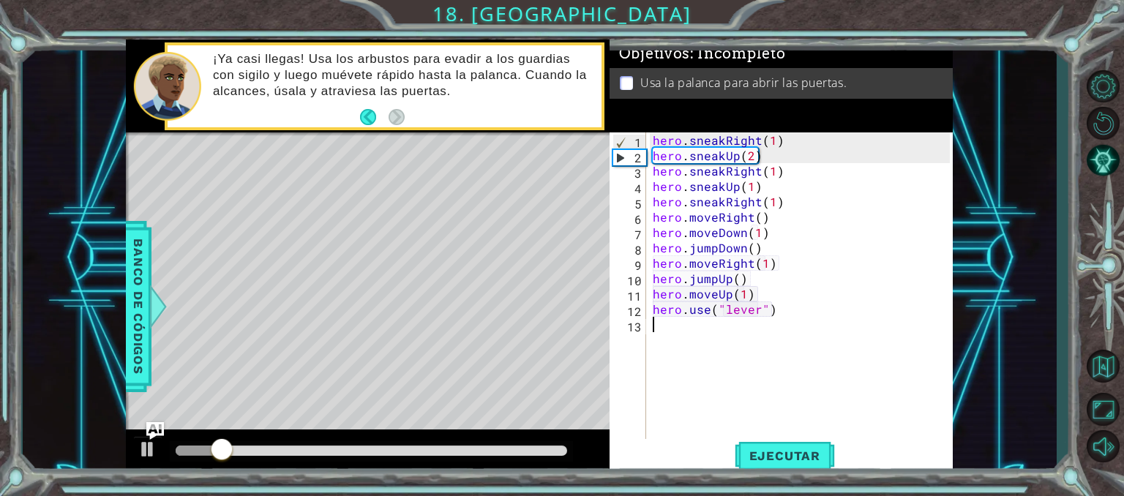
click at [729, 349] on div "hero . sneakRight ( 1 ) hero . sneakUp ( 2 ) hero . sneakRight ( 1 ) hero . sne…" at bounding box center [803, 301] width 307 height 338
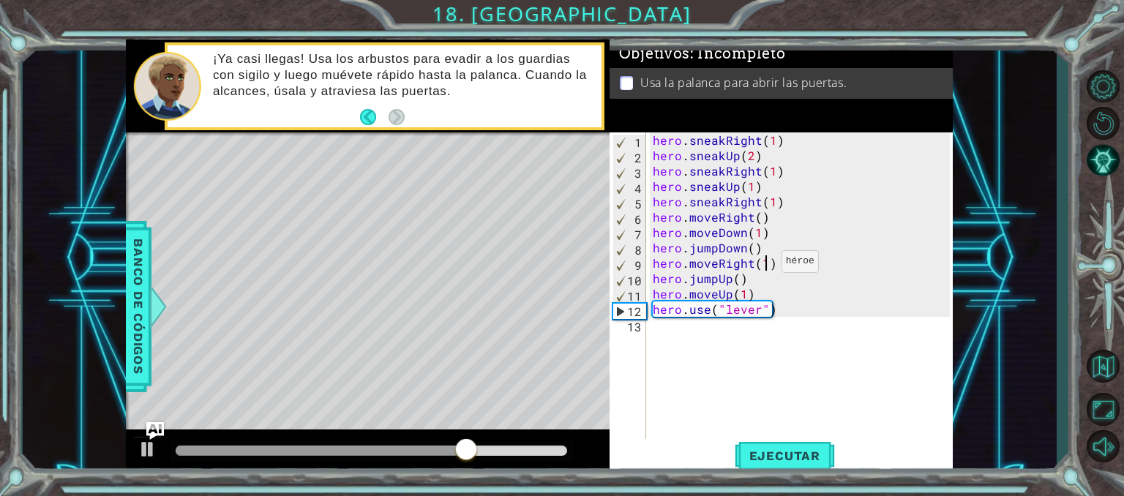
click at [763, 264] on div "hero . sneakRight ( 1 ) hero . sneakUp ( 2 ) hero . sneakRight ( 1 ) hero . sne…" at bounding box center [803, 301] width 307 height 338
type textarea "hero.moveRight(2)"
click at [807, 454] on span "Ejecutar" at bounding box center [785, 456] width 100 height 15
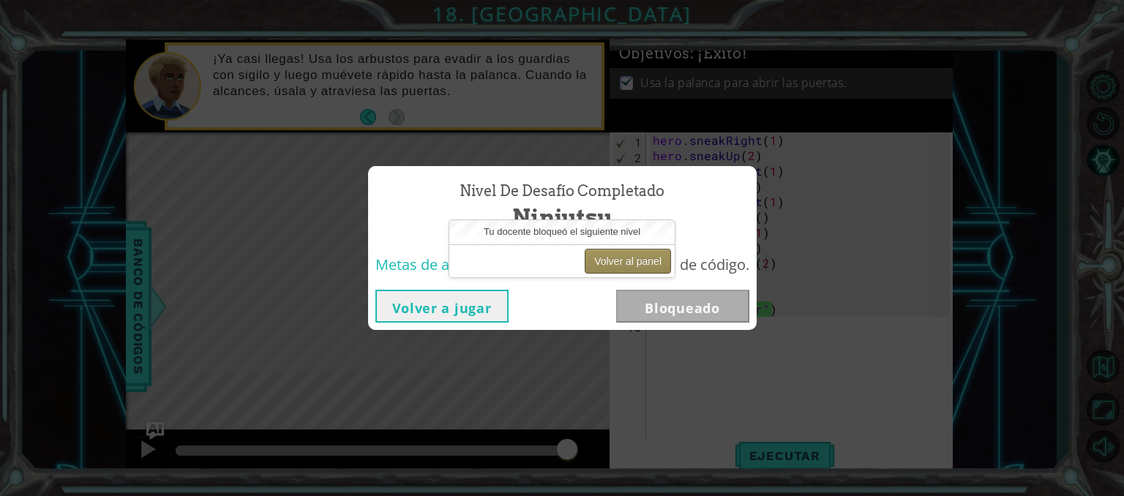
click at [611, 263] on button "Volver al panel" at bounding box center [628, 261] width 86 height 25
click at [489, 309] on button "Volver a jugar" at bounding box center [442, 306] width 133 height 33
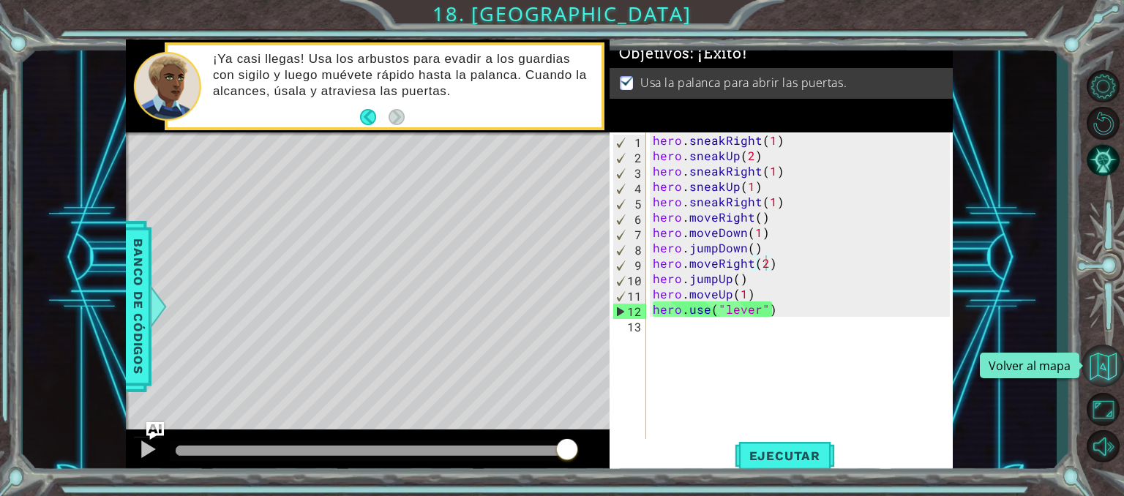
click at [1094, 350] on button "Volver al mapa" at bounding box center [1103, 366] width 42 height 42
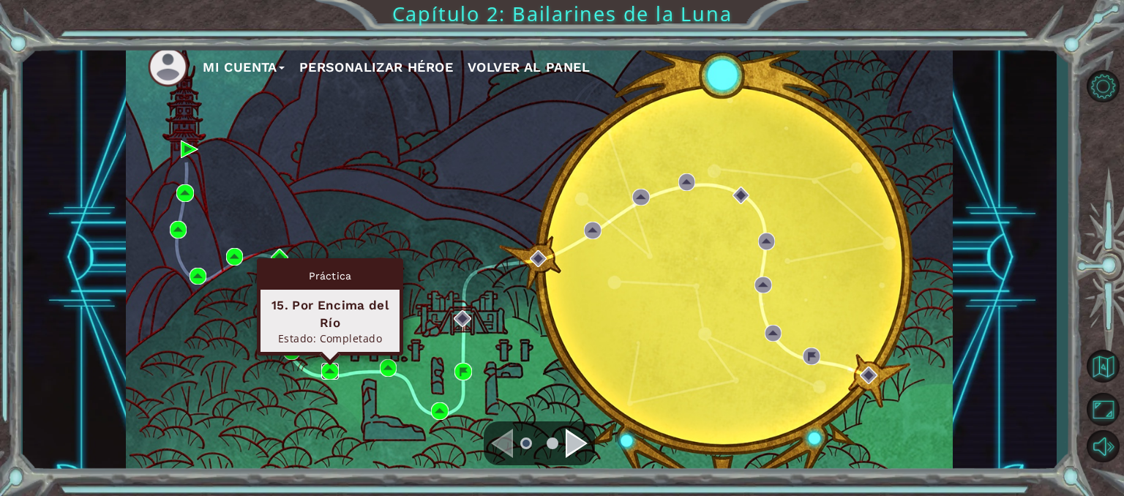
click at [331, 371] on img at bounding box center [330, 372] width 18 height 18
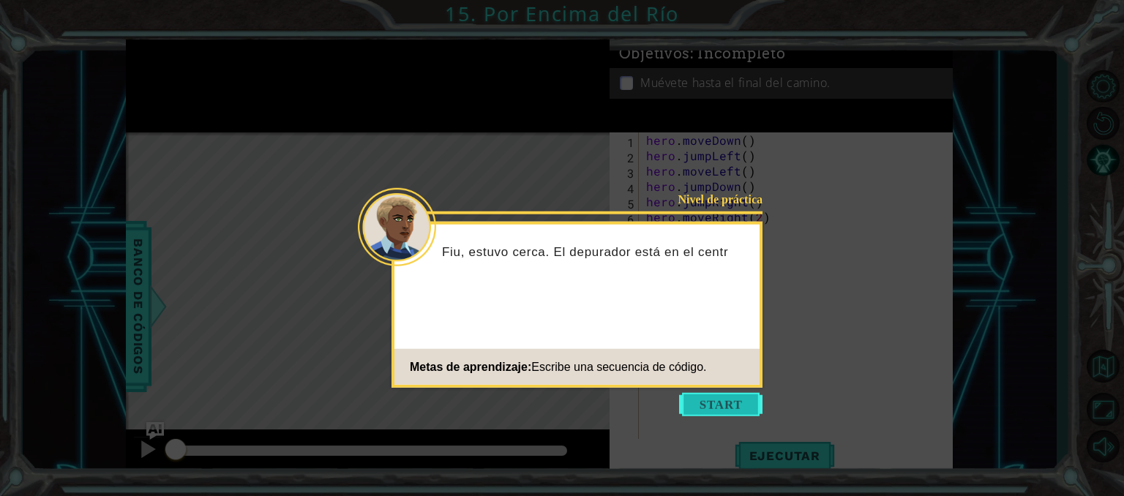
click at [706, 407] on button "Start" at bounding box center [720, 404] width 83 height 23
